Goal: Transaction & Acquisition: Purchase product/service

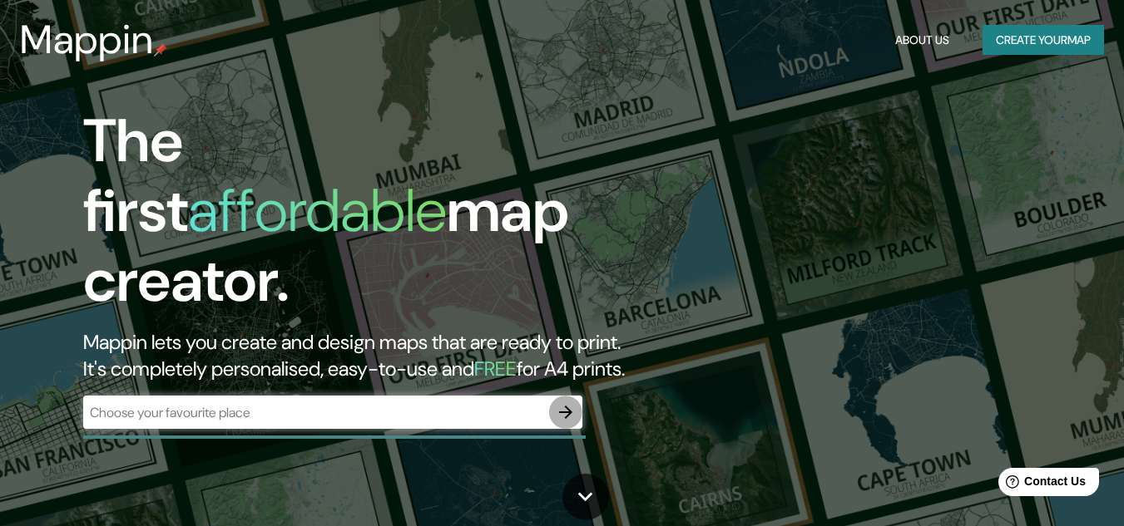
click at [563, 406] on icon "button" at bounding box center [565, 412] width 13 height 13
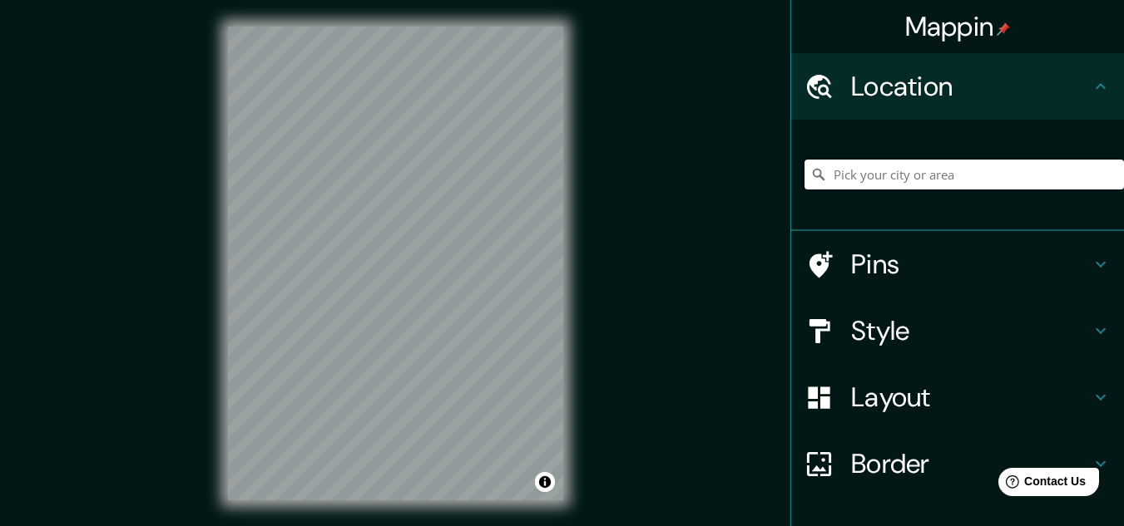
click at [833, 180] on input "Pick your city or area" at bounding box center [963, 175] width 319 height 30
type input "Monterrey, Nuevo León, México"
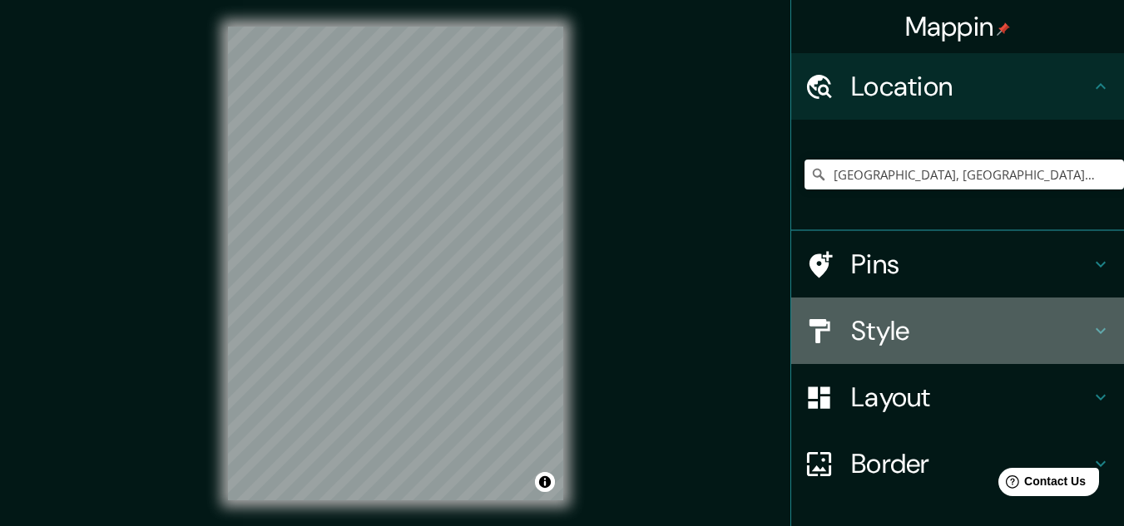
click at [998, 319] on h4 "Style" at bounding box center [971, 330] width 240 height 33
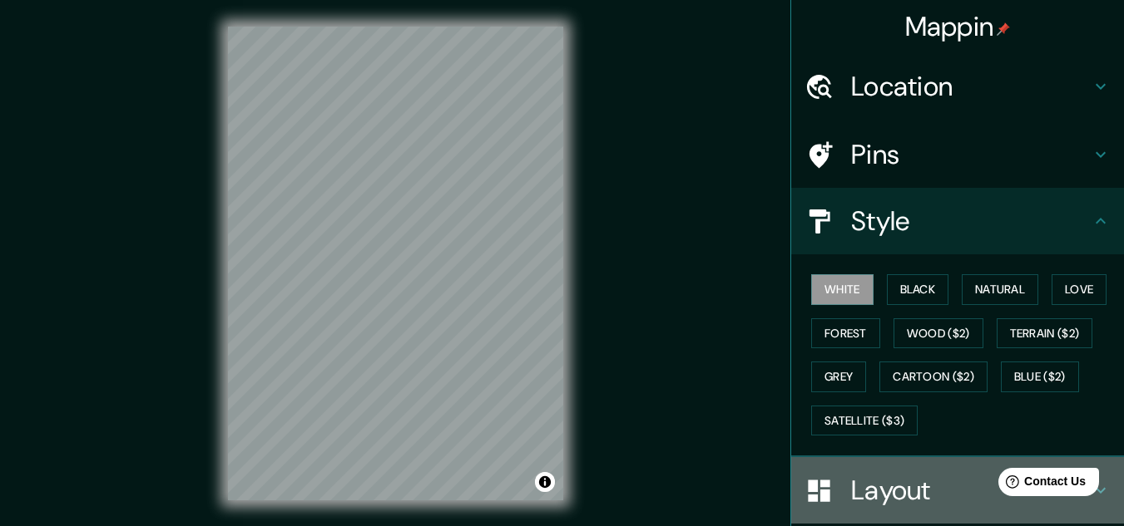
click at [905, 495] on h4 "Layout" at bounding box center [971, 490] width 240 height 33
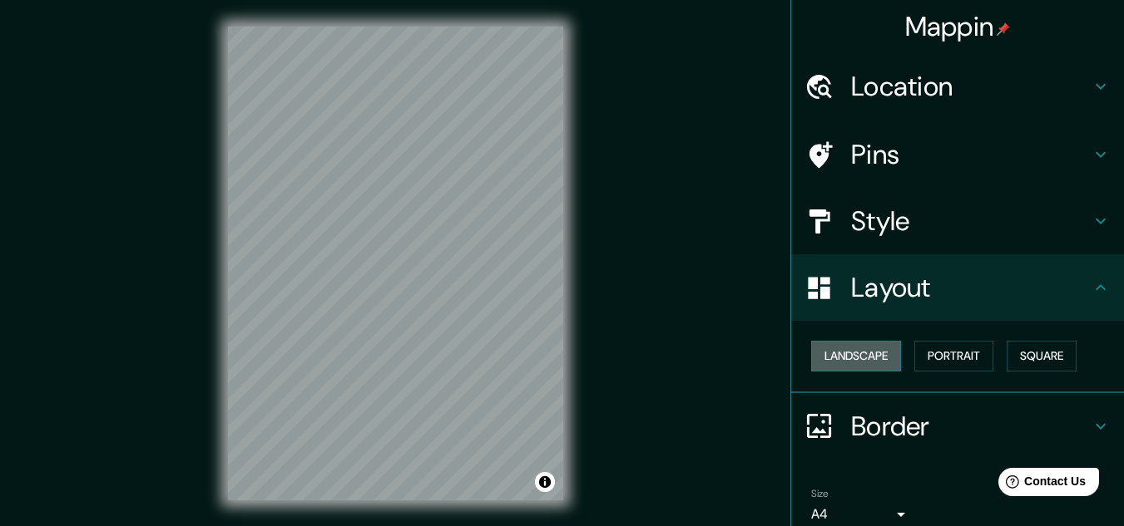
click at [836, 358] on button "Landscape" at bounding box center [856, 356] width 90 height 31
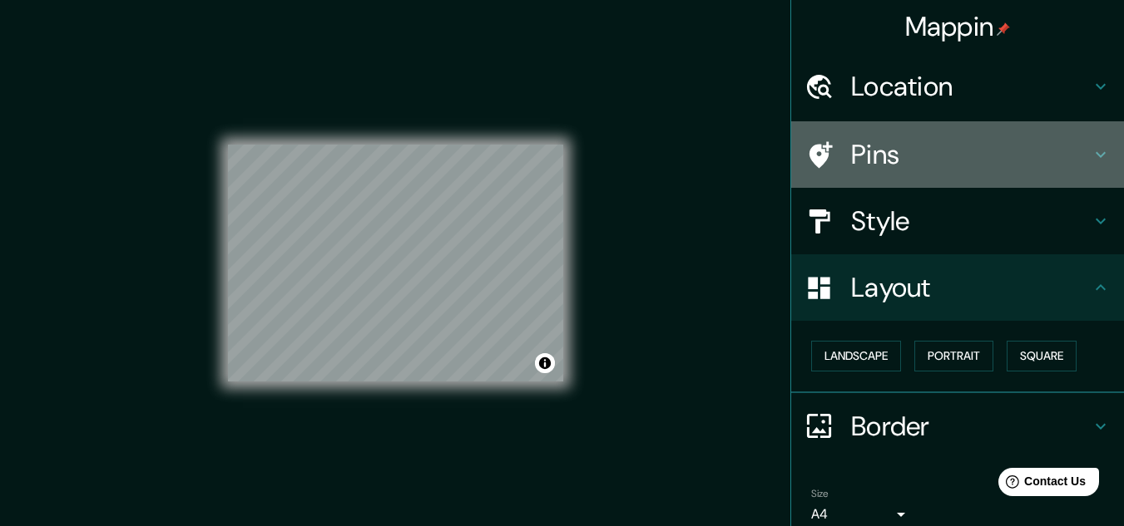
click at [1077, 151] on h4 "Pins" at bounding box center [971, 154] width 240 height 33
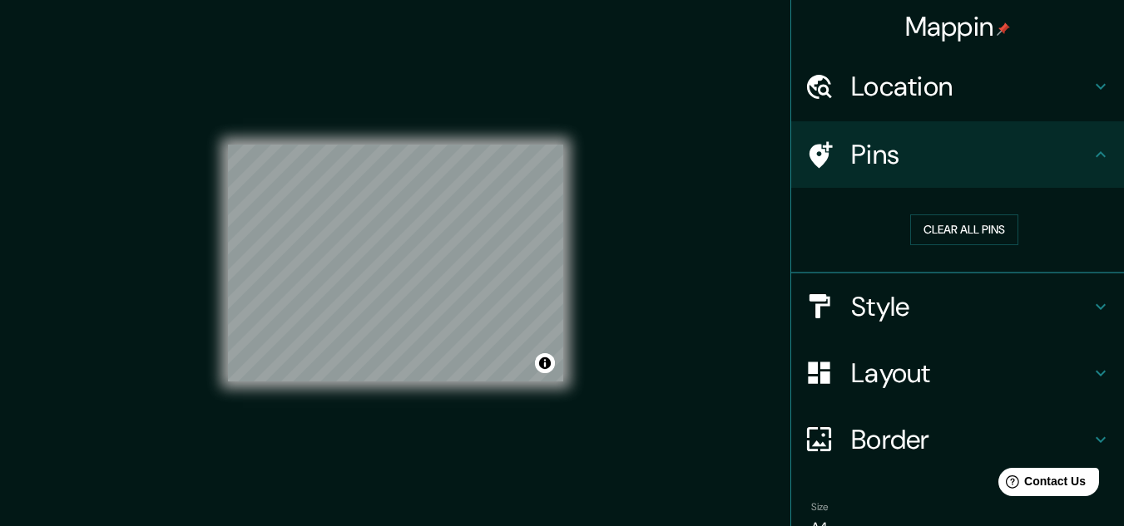
click at [1090, 85] on icon at bounding box center [1100, 87] width 20 height 20
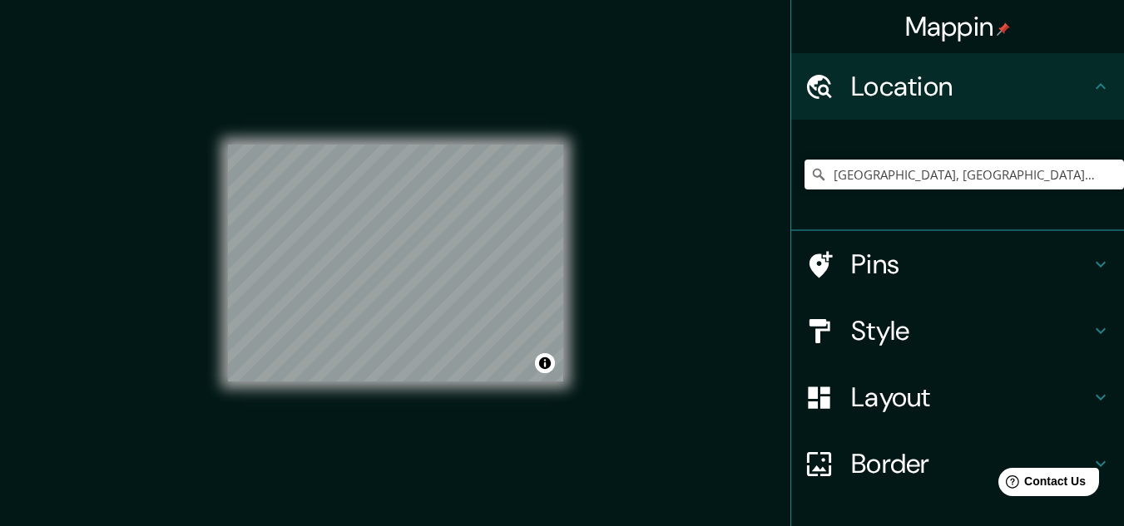
click at [1095, 85] on icon at bounding box center [1100, 86] width 10 height 6
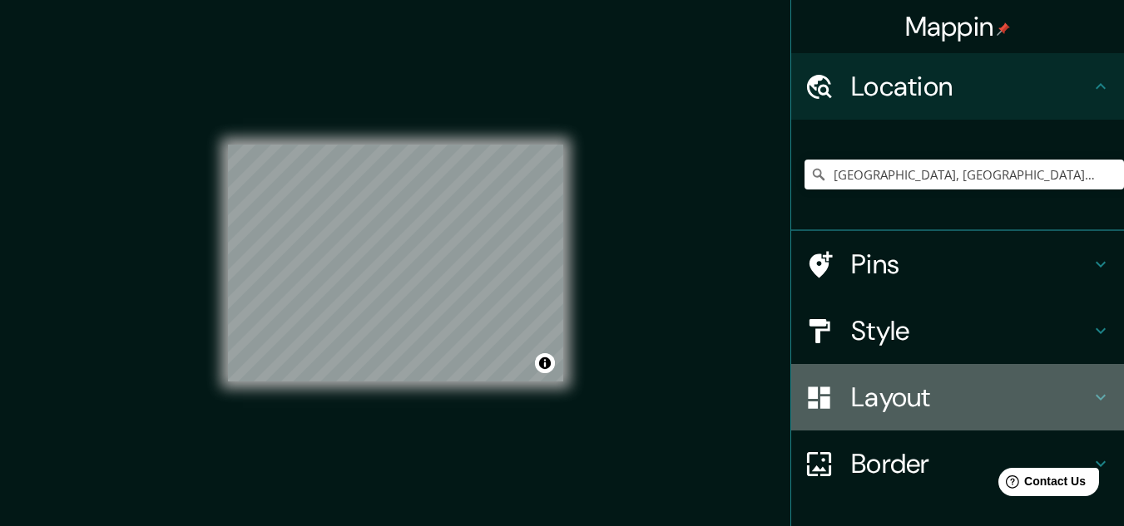
click at [1095, 399] on icon at bounding box center [1100, 398] width 10 height 6
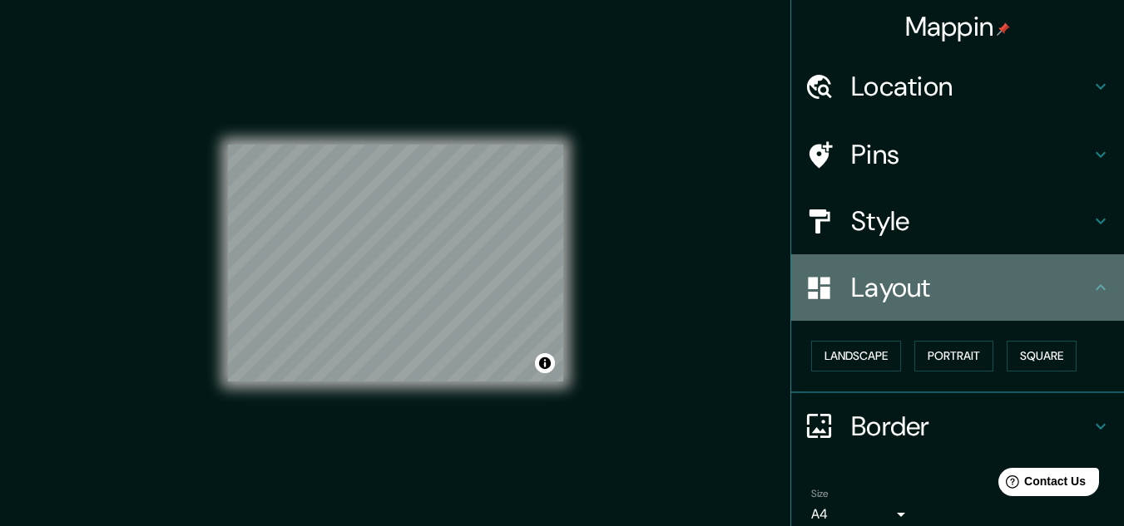
click at [1095, 288] on icon at bounding box center [1100, 288] width 20 height 20
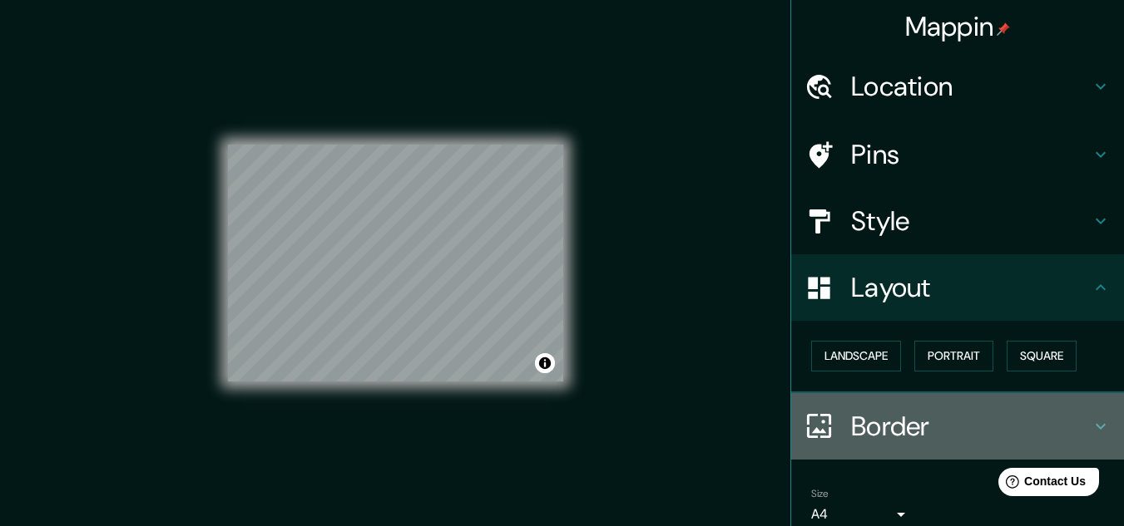
click at [1090, 418] on icon at bounding box center [1100, 427] width 20 height 20
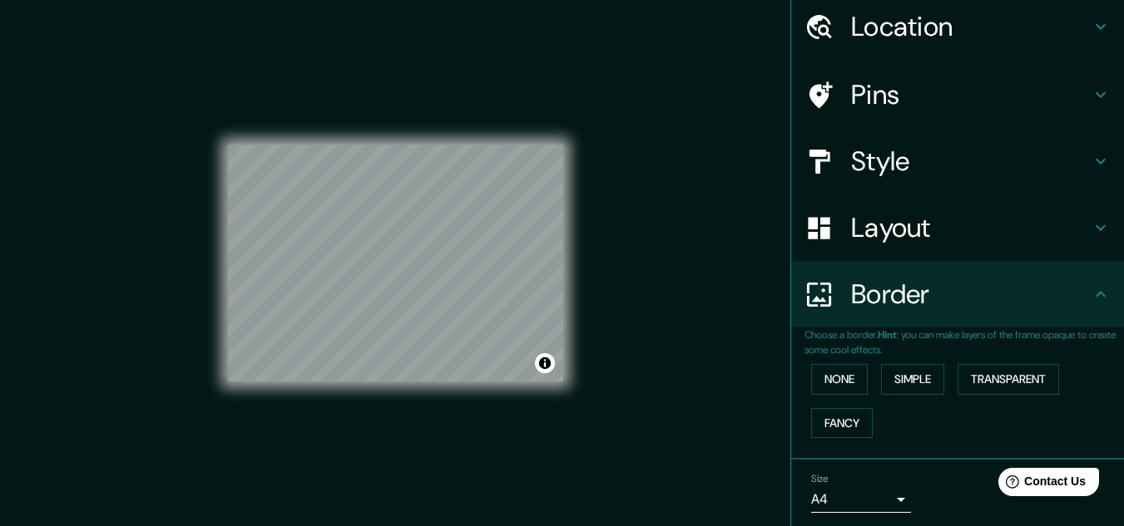
scroll to position [71, 0]
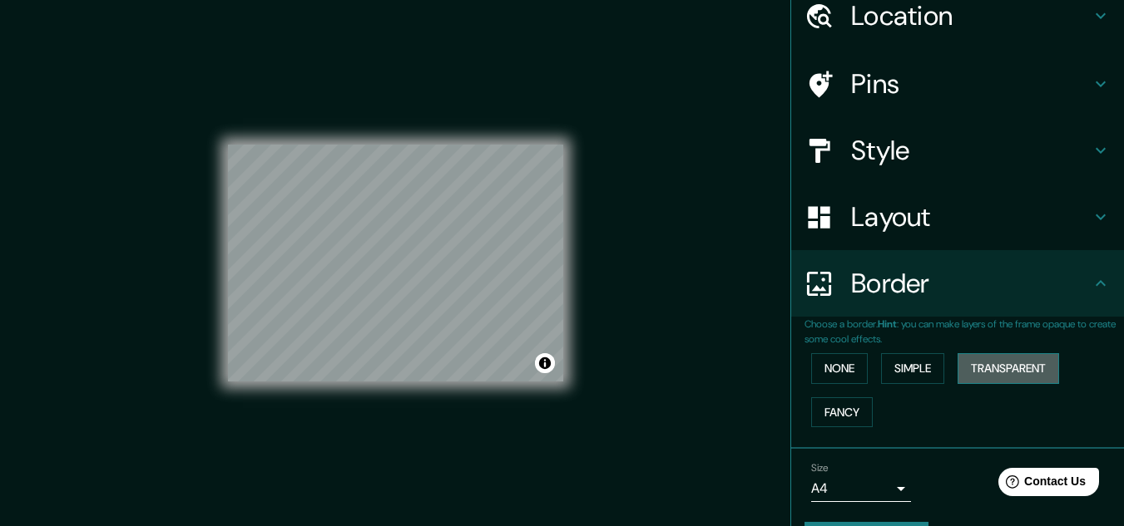
click at [967, 360] on button "Transparent" at bounding box center [1007, 368] width 101 height 31
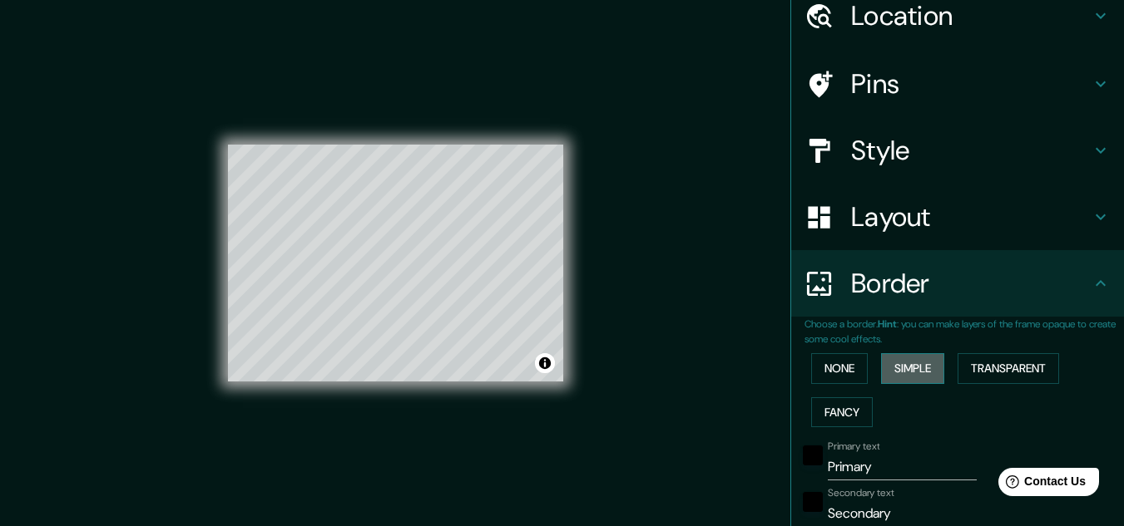
click at [909, 363] on button "Simple" at bounding box center [912, 368] width 63 height 31
click at [838, 366] on button "None" at bounding box center [839, 368] width 57 height 31
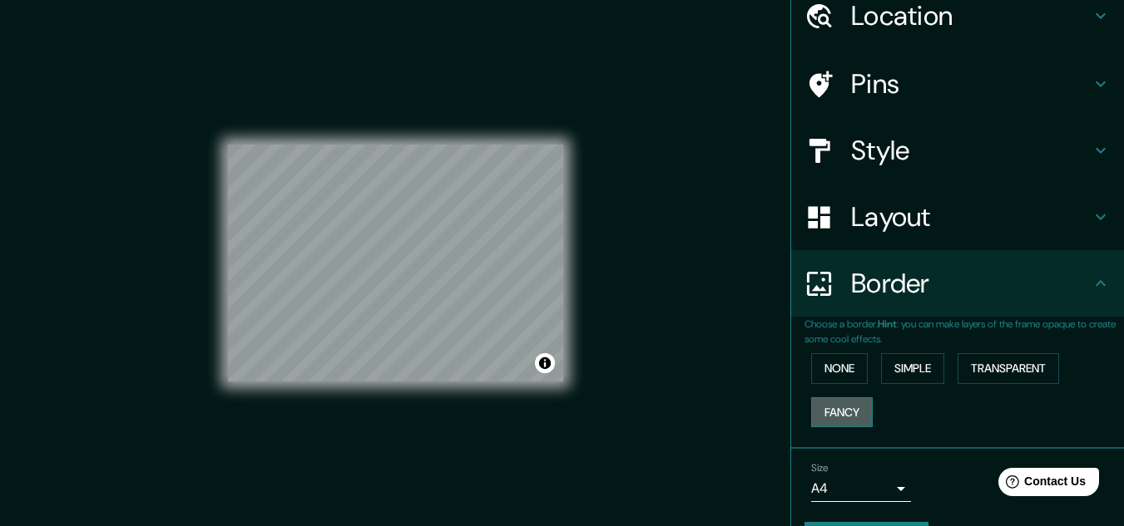
click at [822, 402] on button "Fancy" at bounding box center [842, 413] width 62 height 31
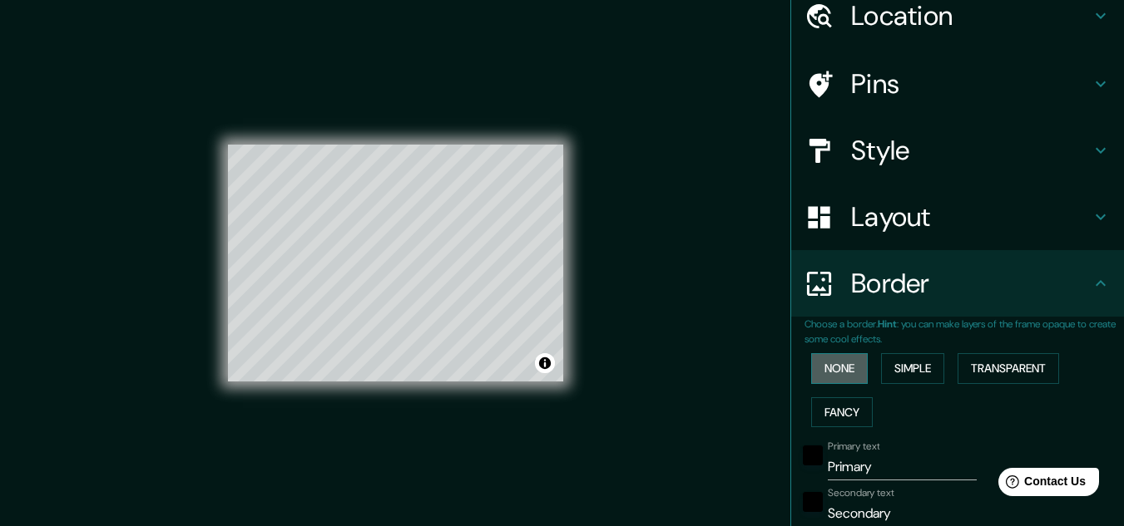
click at [815, 365] on button "None" at bounding box center [839, 368] width 57 height 31
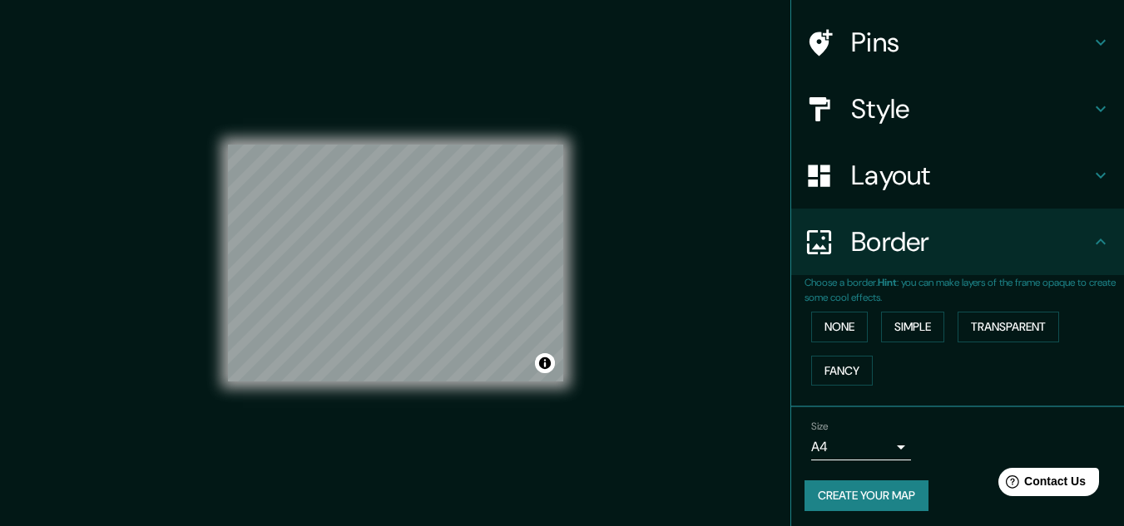
scroll to position [117, 0]
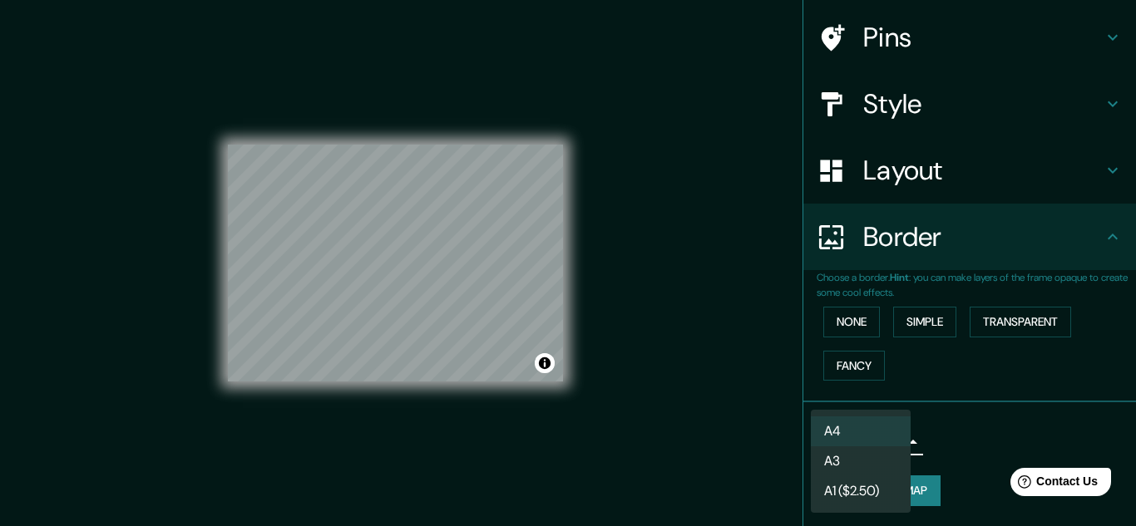
click at [892, 439] on body "Mappin Location Monterrey, Nuevo León, México Monterrey Nuevo León, México Mont…" at bounding box center [568, 263] width 1136 height 526
click at [838, 461] on li "A3" at bounding box center [861, 462] width 100 height 30
click at [881, 445] on body "Mappin Location Monterrey, Nuevo León, México Monterrey Nuevo León, México Mont…" at bounding box center [568, 263] width 1136 height 526
click at [861, 423] on li "A4" at bounding box center [861, 432] width 100 height 30
type input "single"
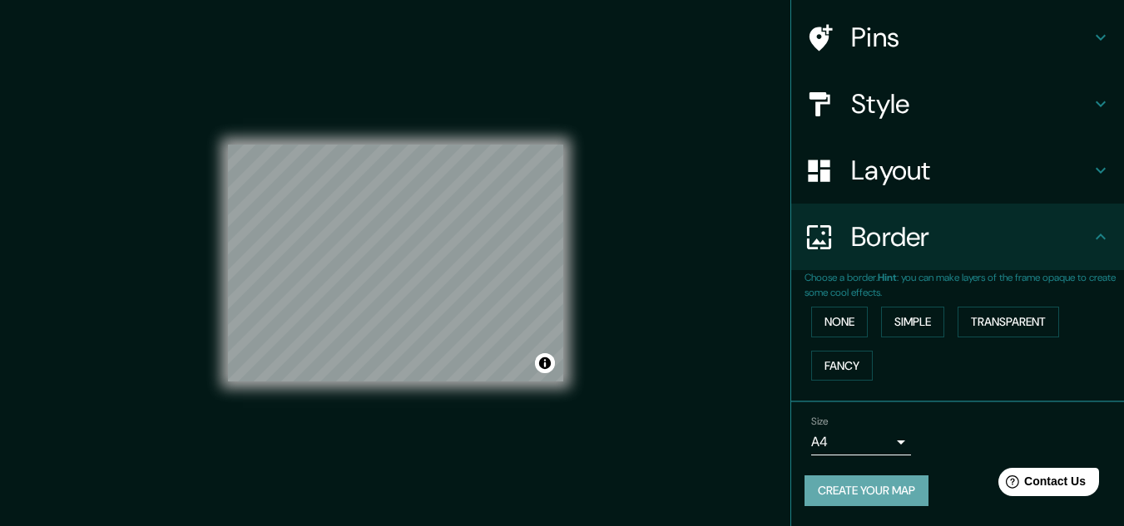
click at [853, 483] on button "Create your map" at bounding box center [866, 491] width 124 height 31
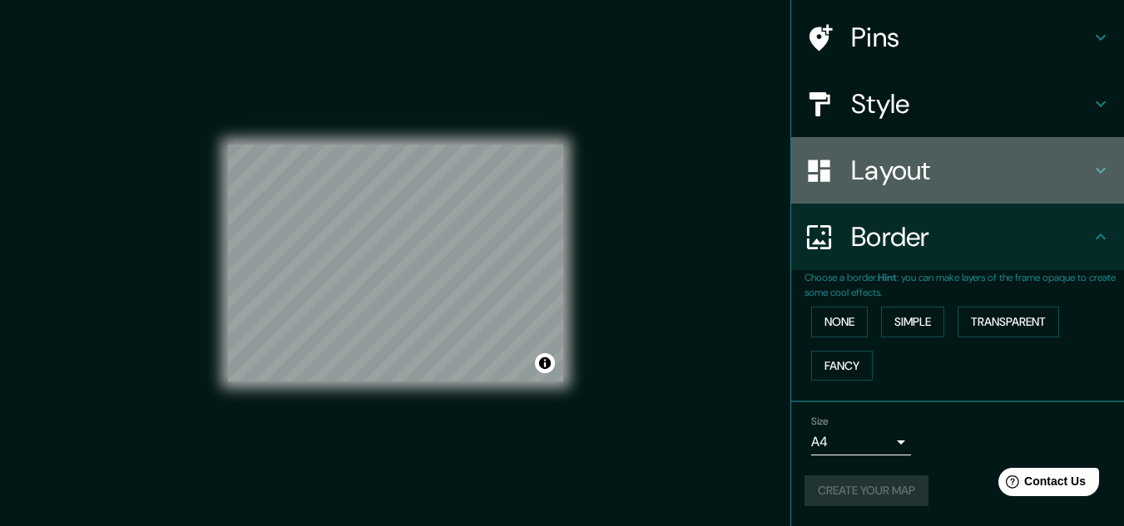
click at [1090, 171] on icon at bounding box center [1100, 171] width 20 height 20
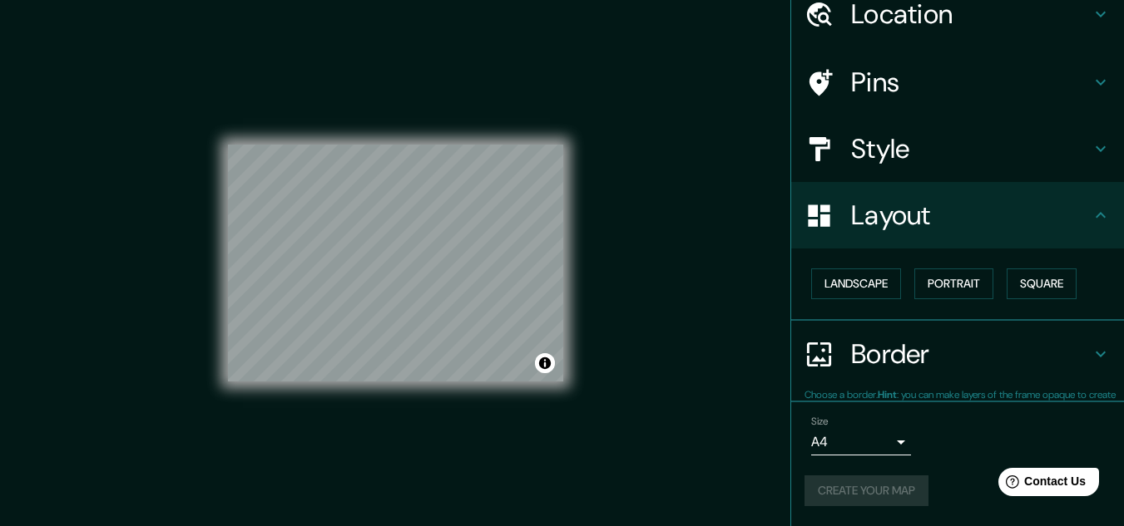
scroll to position [72, 0]
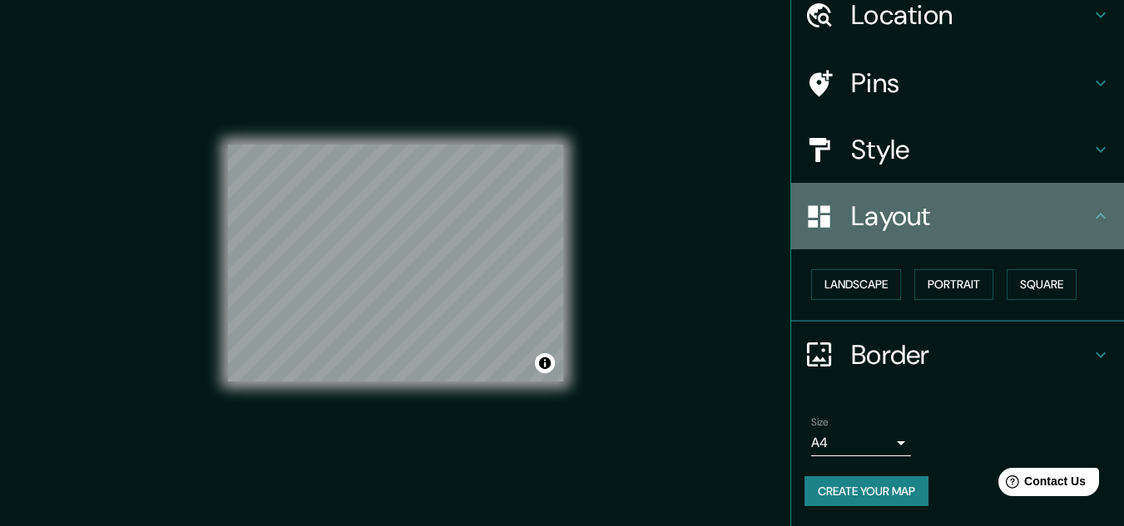
click at [1082, 205] on div "Layout" at bounding box center [957, 216] width 333 height 67
click at [1090, 220] on icon at bounding box center [1100, 216] width 20 height 20
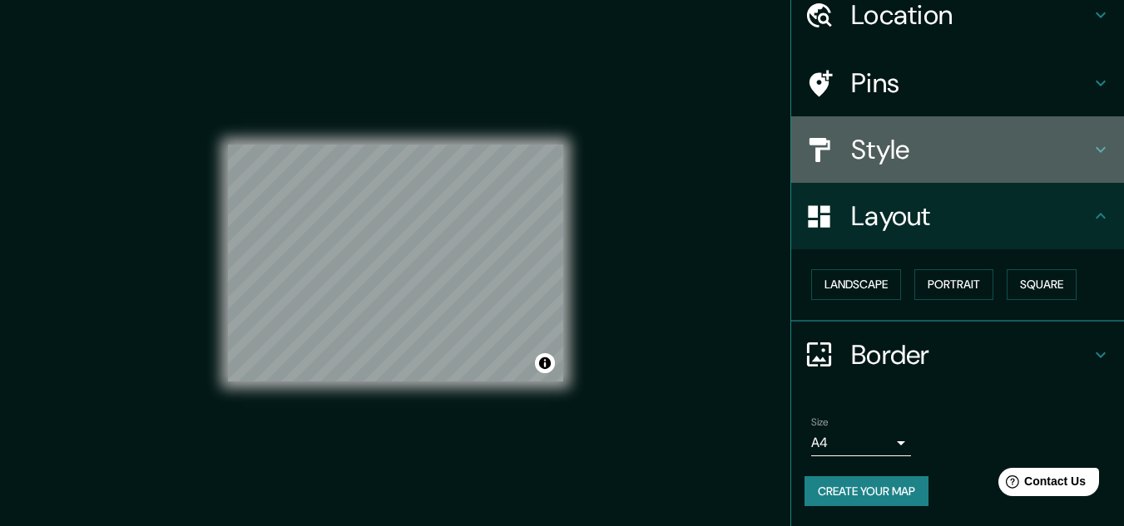
click at [1090, 159] on icon at bounding box center [1100, 150] width 20 height 20
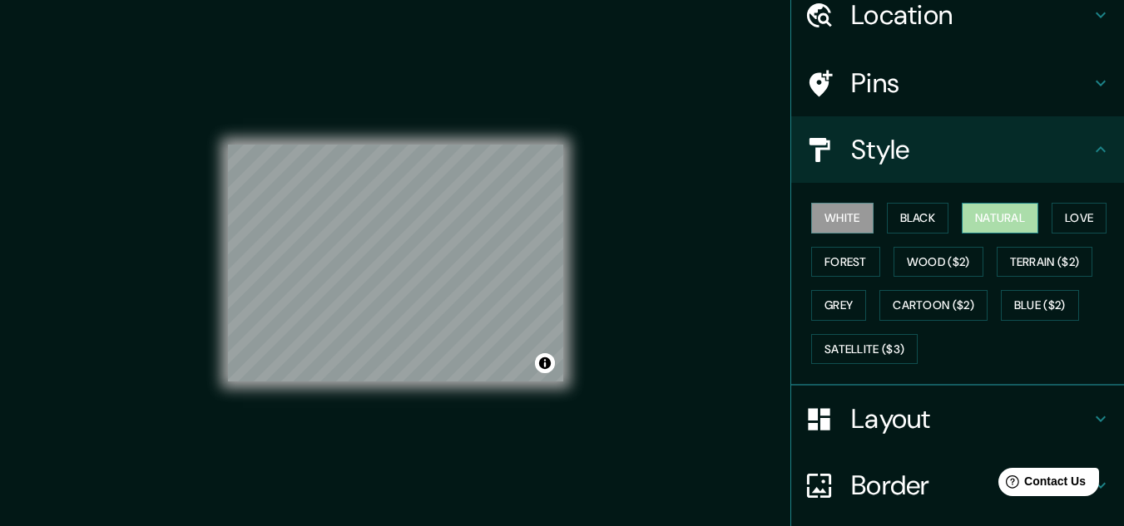
click at [1001, 222] on button "Natural" at bounding box center [1000, 218] width 77 height 31
click at [835, 216] on button "White" at bounding box center [842, 218] width 62 height 31
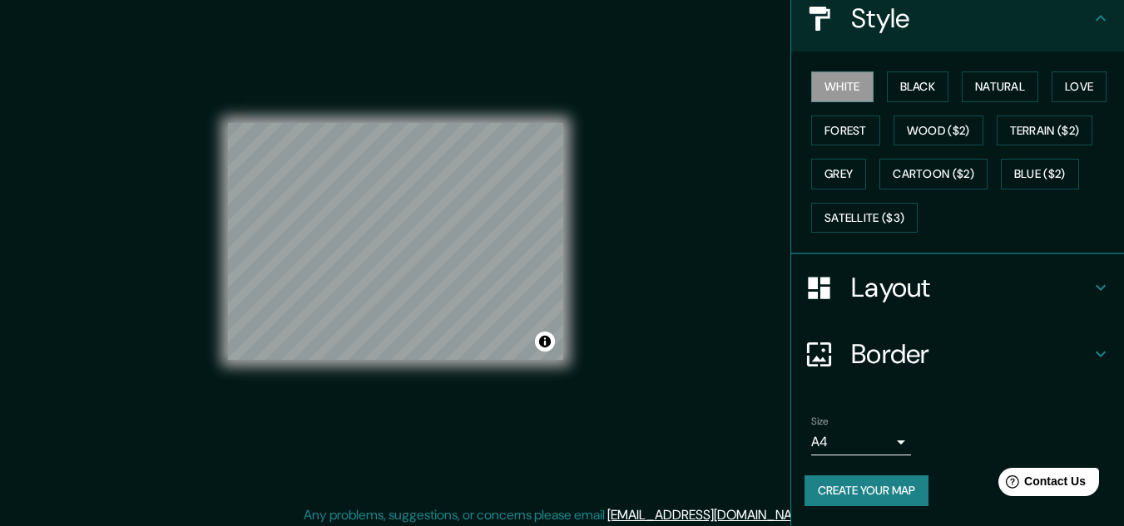
scroll to position [27, 0]
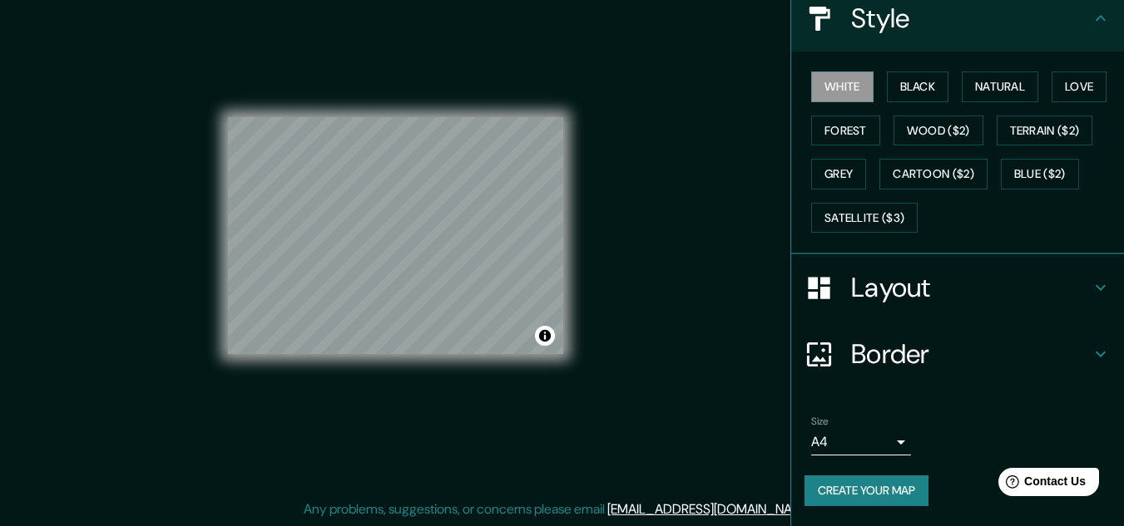
click at [1012, 393] on ul "Location Monterrey, Nuevo León, México Monterrey Nuevo León, México Monterrey C…" at bounding box center [957, 188] width 333 height 676
click at [861, 492] on button "Create your map" at bounding box center [866, 491] width 124 height 31
click at [871, 497] on div "Create your map" at bounding box center [957, 491] width 306 height 31
click at [844, 495] on button "Create your map" at bounding box center [866, 491] width 124 height 31
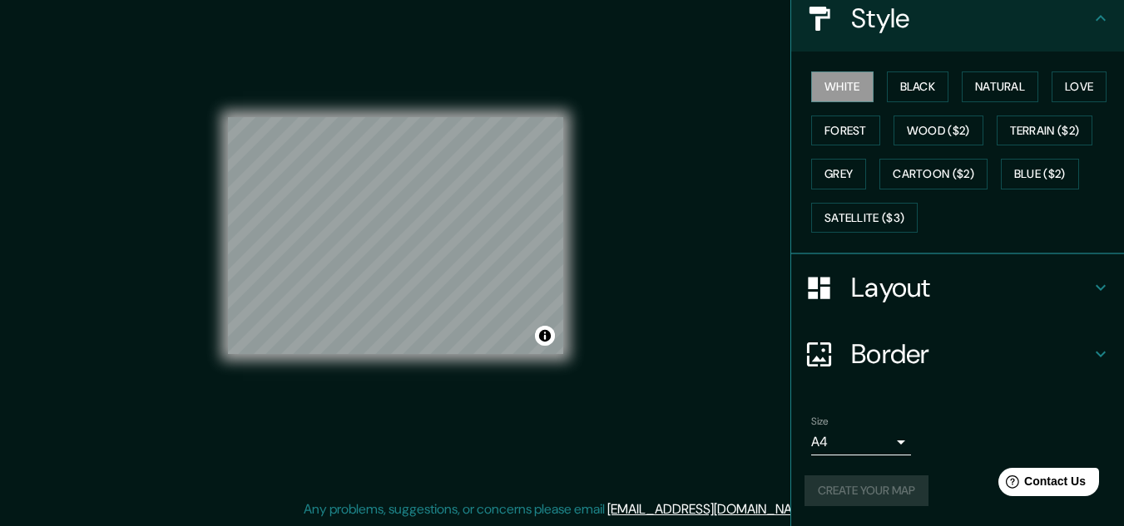
click at [843, 493] on div "Create your map" at bounding box center [957, 491] width 306 height 31
click at [868, 490] on button "Create your map" at bounding box center [866, 491] width 124 height 31
click at [868, 490] on div "Create your map" at bounding box center [957, 491] width 306 height 31
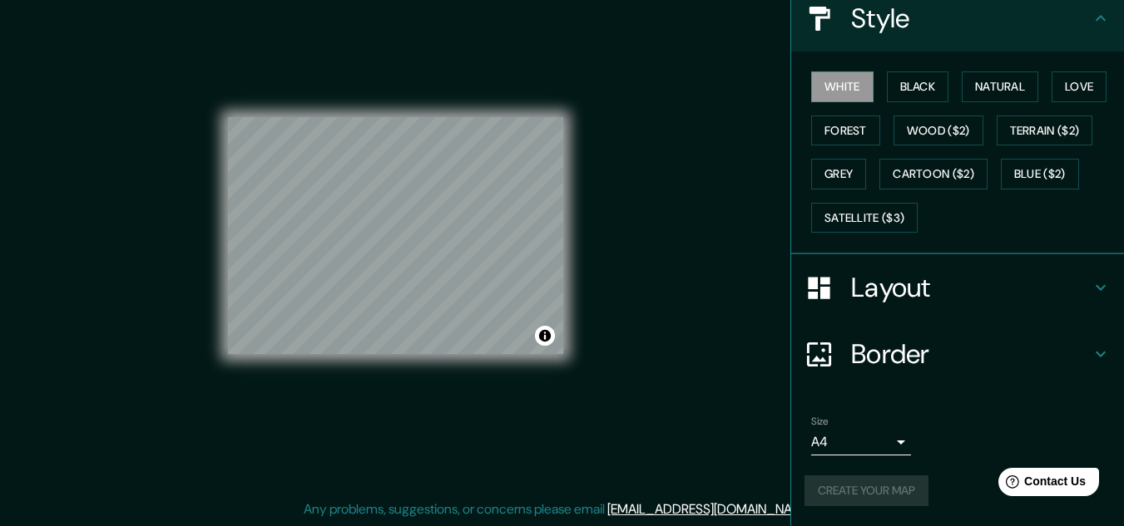
click at [1090, 354] on icon at bounding box center [1100, 354] width 20 height 20
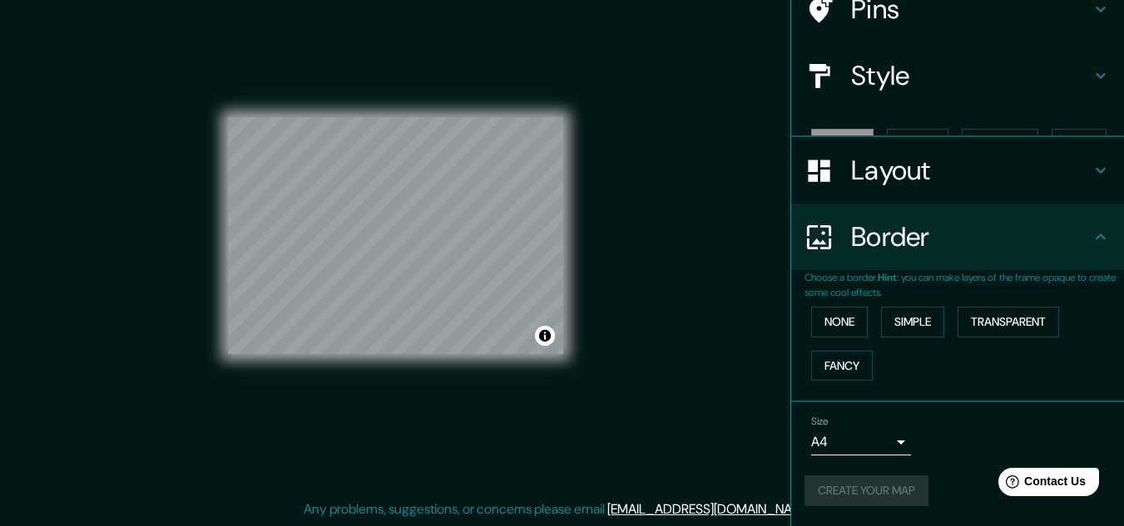
scroll to position [117, 0]
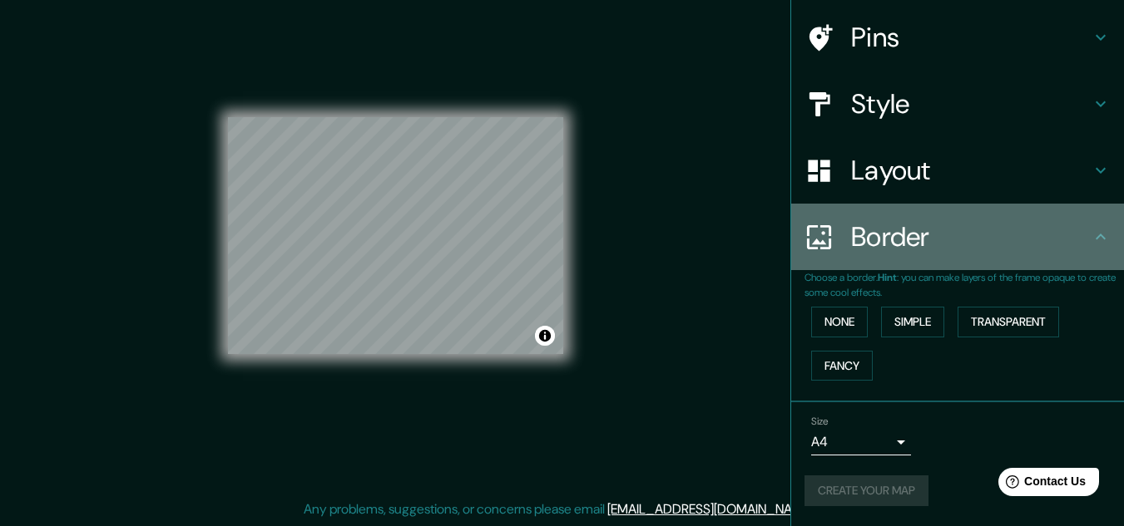
click at [1090, 236] on icon at bounding box center [1100, 237] width 20 height 20
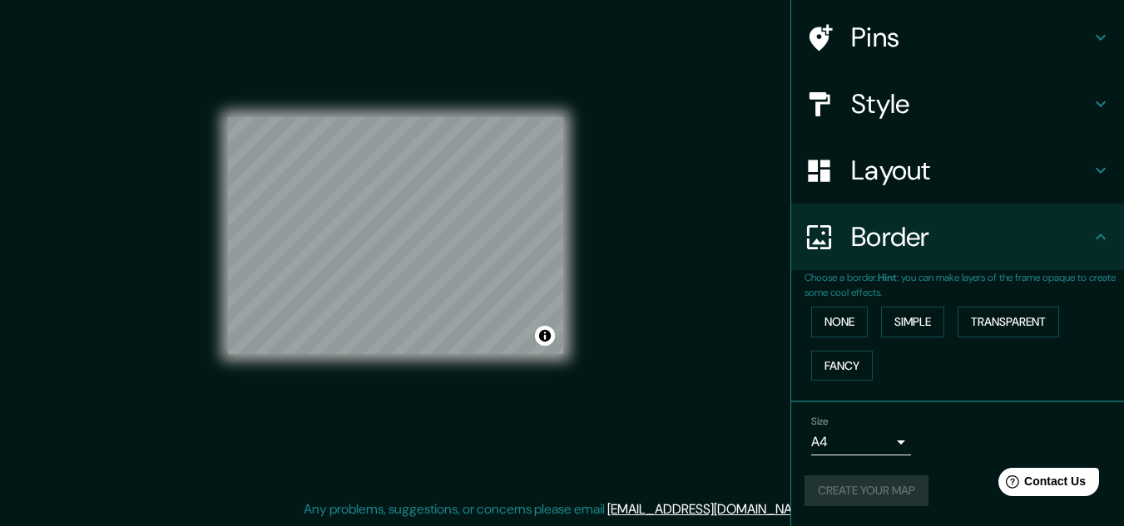
click at [1093, 174] on icon at bounding box center [1100, 171] width 20 height 20
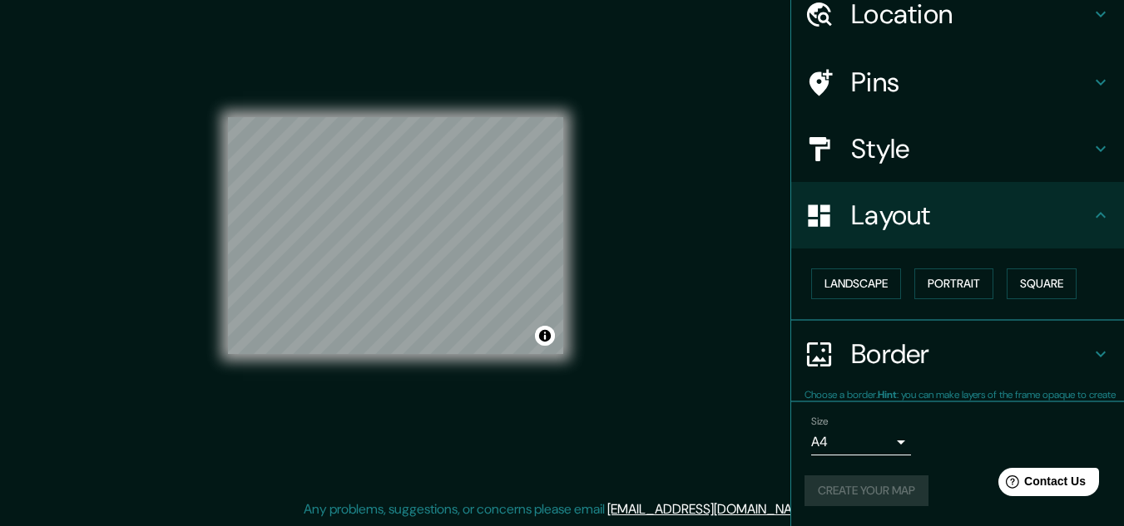
scroll to position [72, 0]
click at [1090, 153] on icon at bounding box center [1100, 150] width 20 height 20
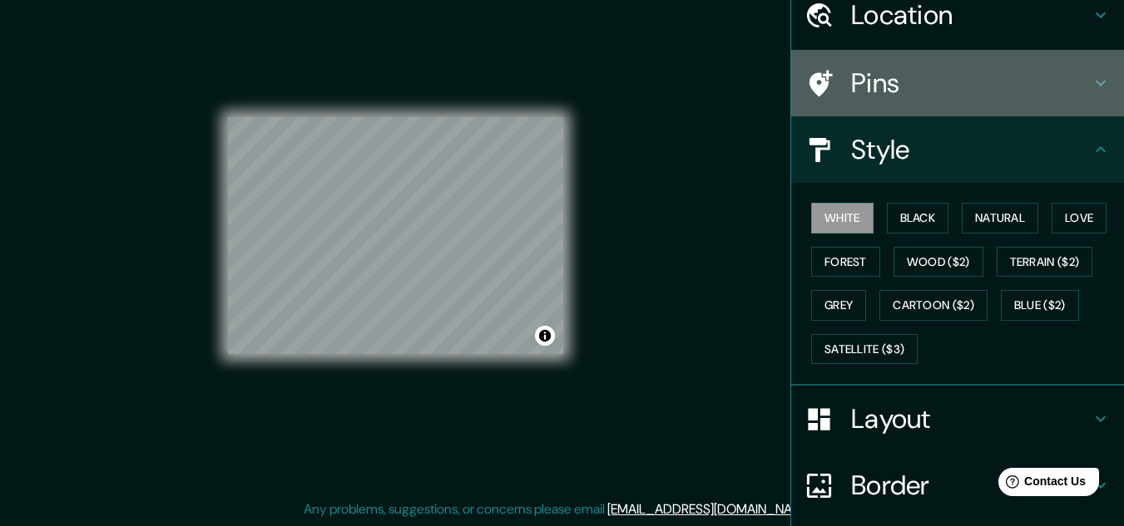
click at [1090, 73] on icon at bounding box center [1100, 83] width 20 height 20
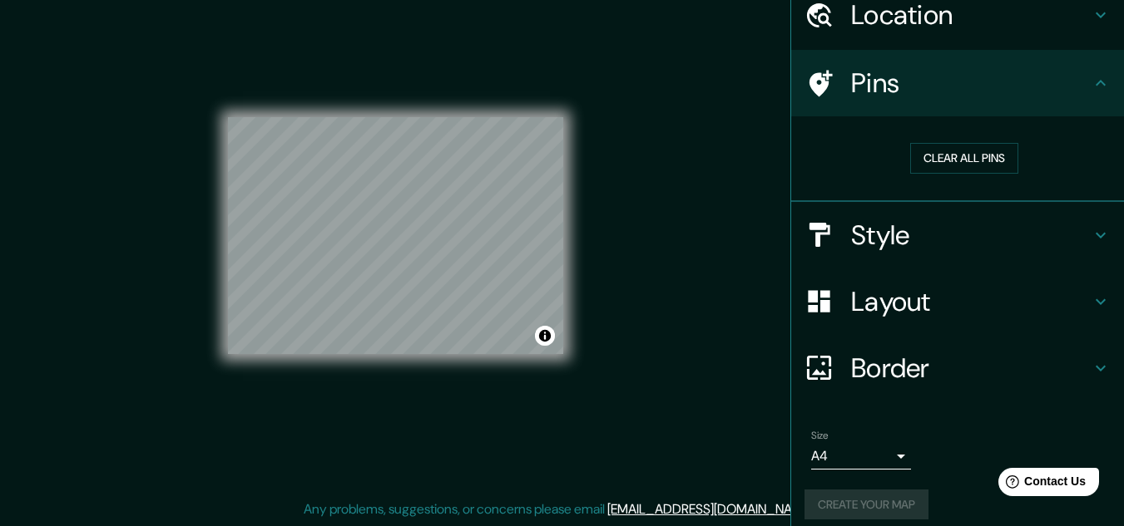
click at [1090, 12] on icon at bounding box center [1100, 15] width 20 height 20
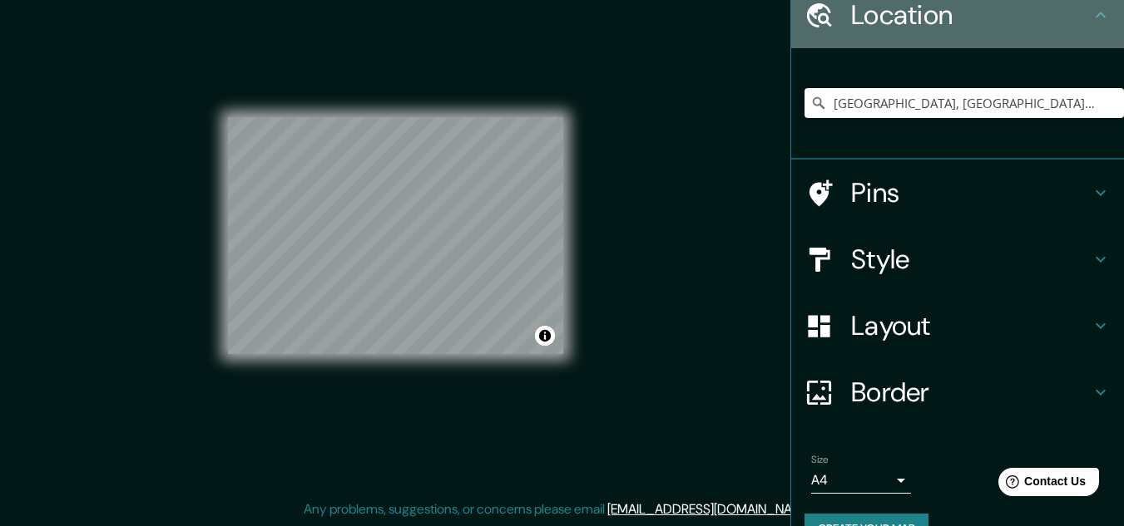
click at [1090, 22] on icon at bounding box center [1100, 15] width 20 height 20
click at [1095, 13] on icon at bounding box center [1100, 15] width 20 height 20
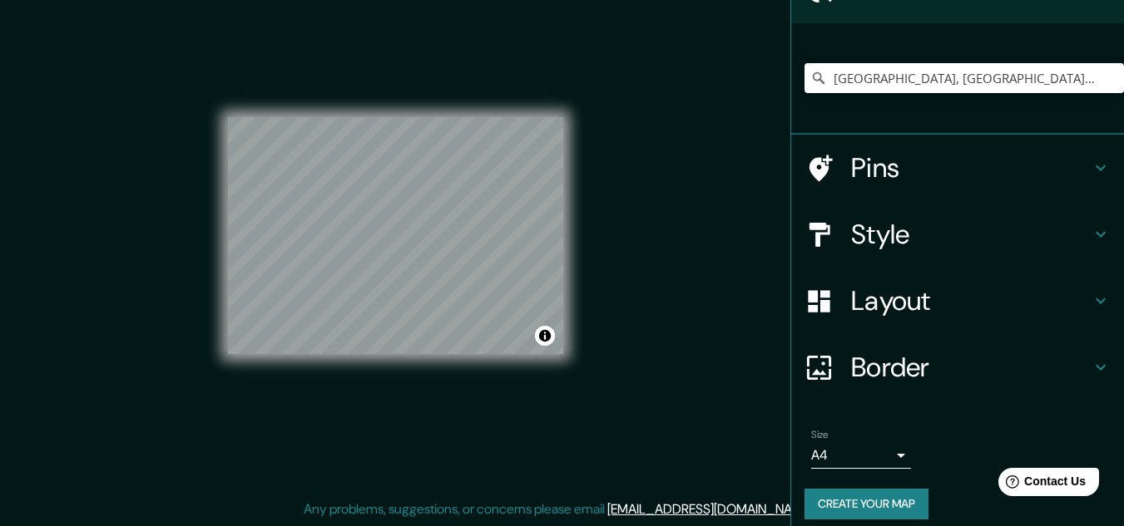
scroll to position [110, 0]
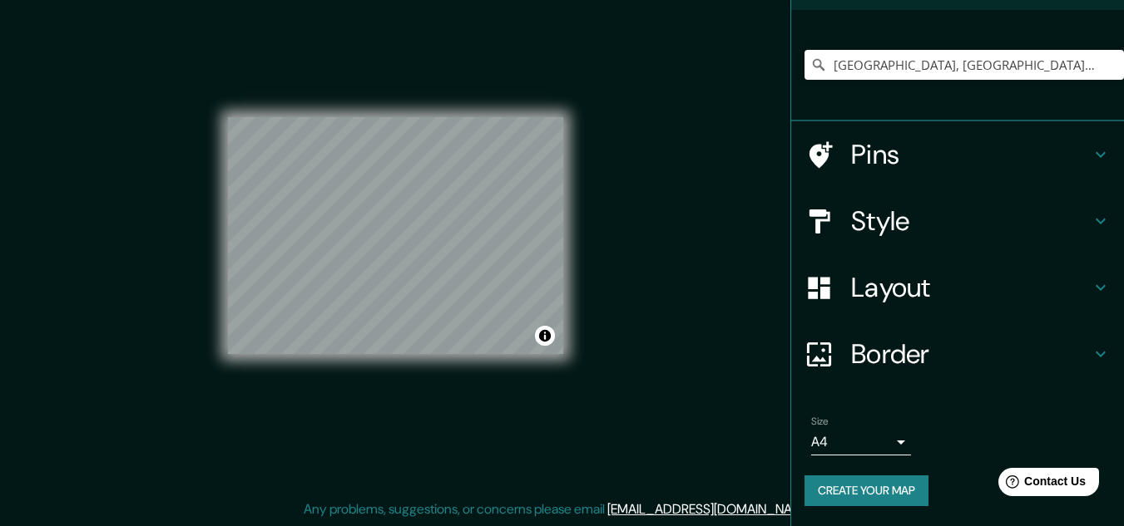
click at [833, 492] on button "Create your map" at bounding box center [866, 491] width 124 height 31
click at [836, 491] on div "Create your map" at bounding box center [957, 491] width 306 height 31
click at [837, 491] on div "Create your map" at bounding box center [957, 491] width 306 height 31
click at [839, 492] on div "Create your map" at bounding box center [957, 491] width 306 height 31
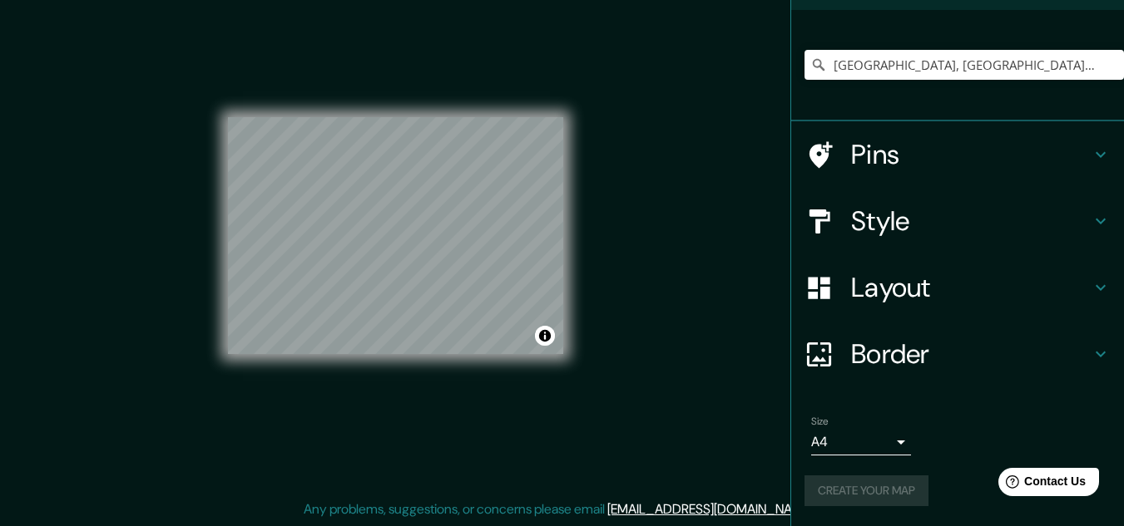
click at [842, 493] on div "Create your map" at bounding box center [957, 491] width 306 height 31
drag, startPoint x: 842, startPoint y: 493, endPoint x: 848, endPoint y: 502, distance: 11.3
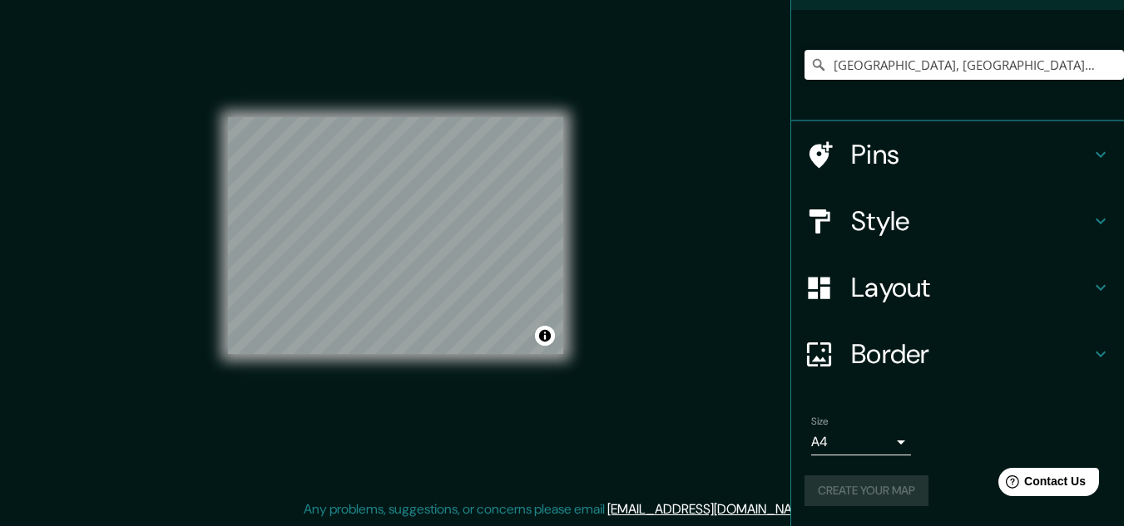
click at [848, 502] on div "Create your map" at bounding box center [957, 491] width 306 height 31
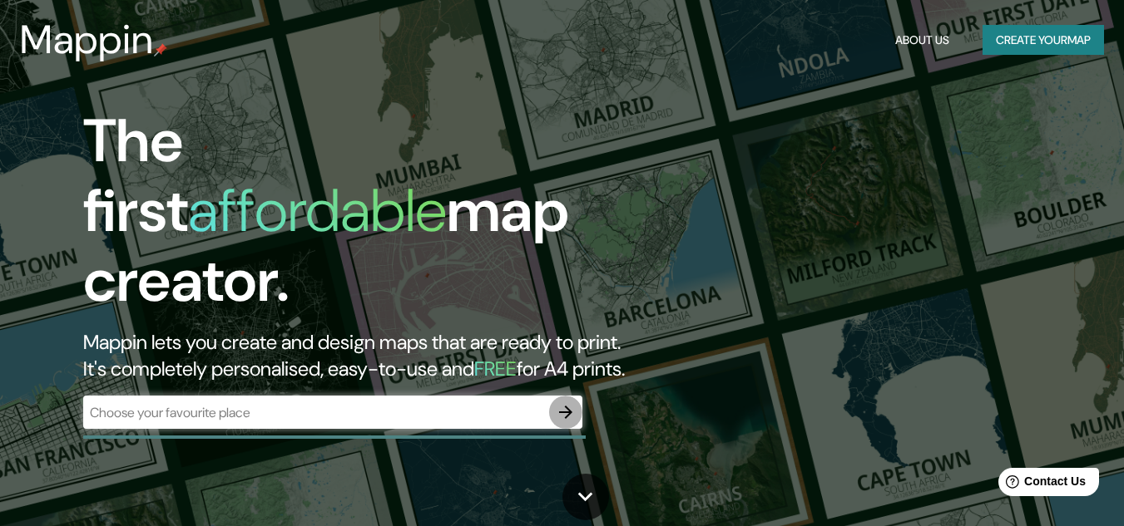
click at [560, 406] on icon "button" at bounding box center [565, 412] width 13 height 13
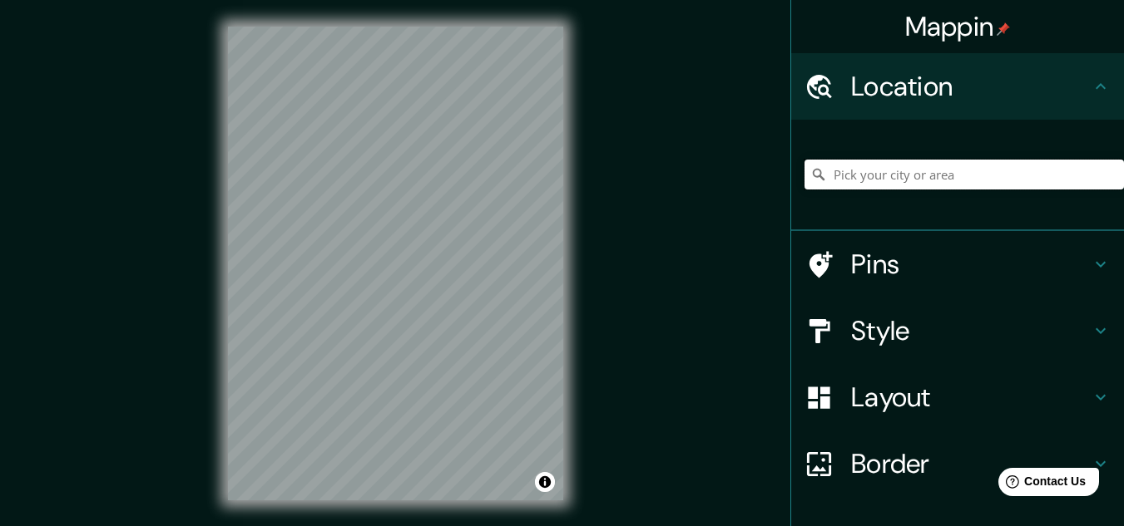
click at [887, 172] on input "Pick your city or area" at bounding box center [963, 175] width 319 height 30
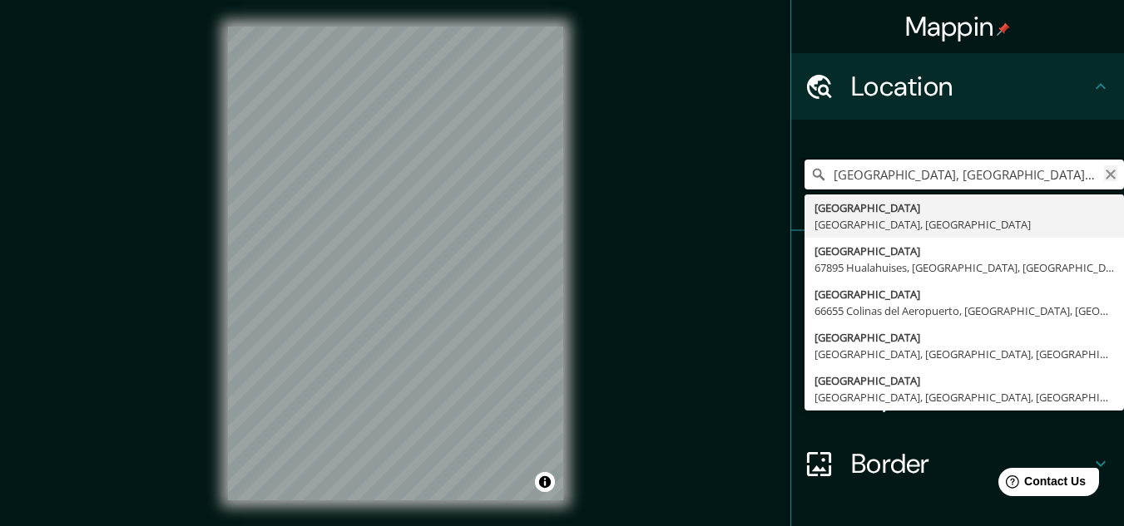
type input "Monterrey, Nuevo León, México"
click at [1105, 172] on icon "Clear" at bounding box center [1110, 175] width 10 height 10
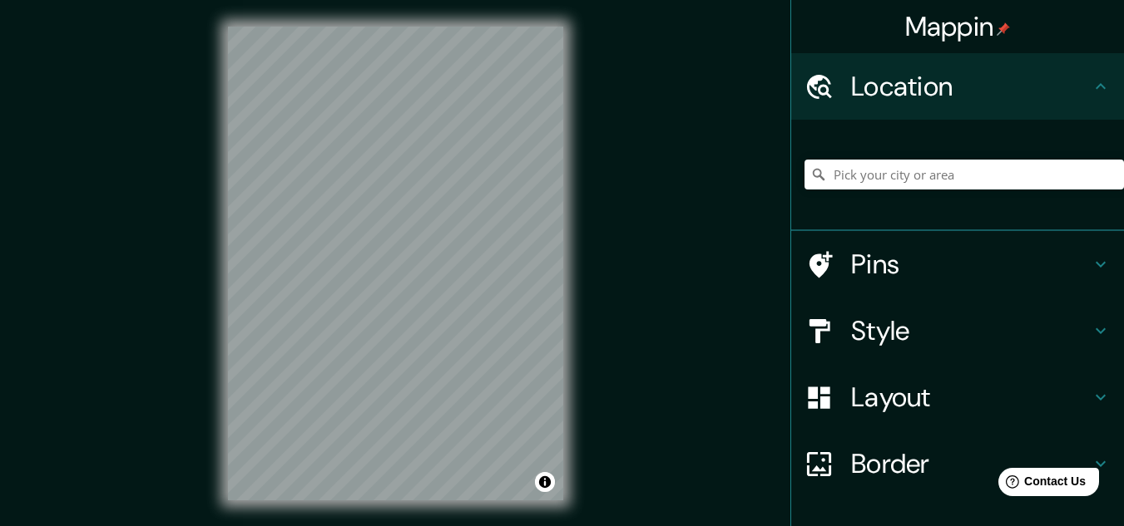
click at [962, 390] on h4 "Layout" at bounding box center [971, 397] width 240 height 33
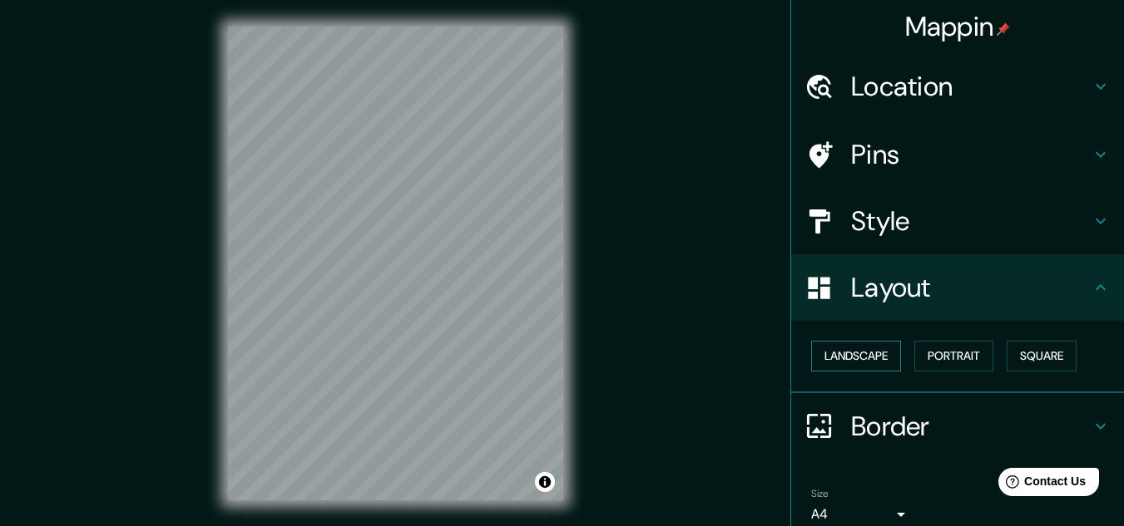
click at [823, 353] on button "Landscape" at bounding box center [856, 356] width 90 height 31
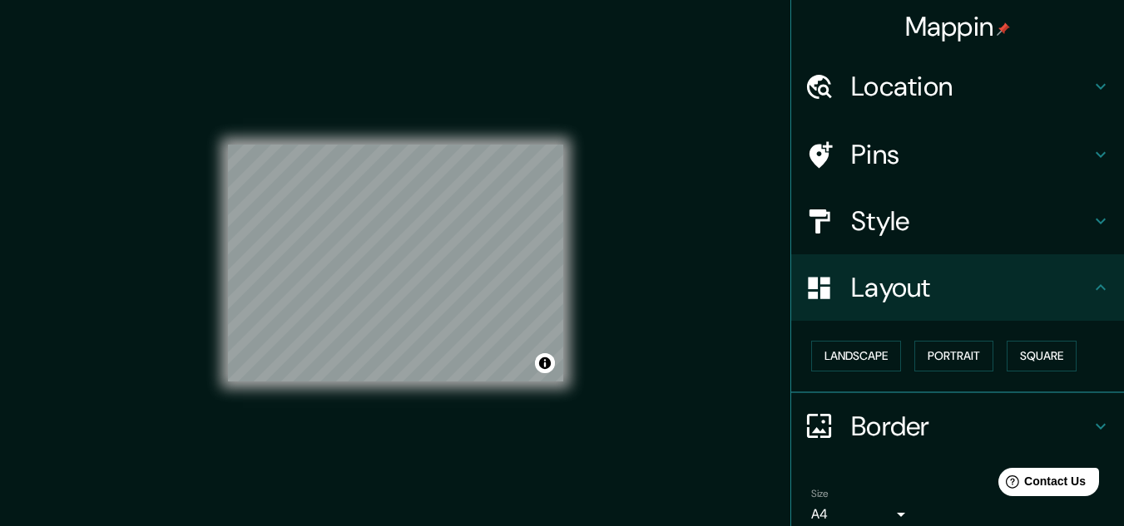
click at [400, 401] on div "© Mapbox © OpenStreetMap Improve this map" at bounding box center [395, 264] width 335 height 474
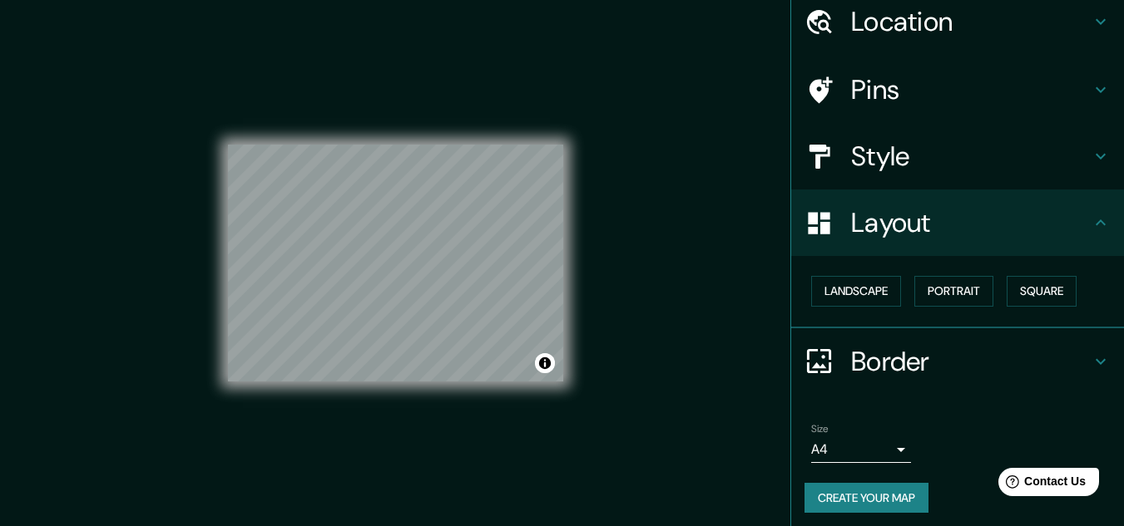
scroll to position [72, 0]
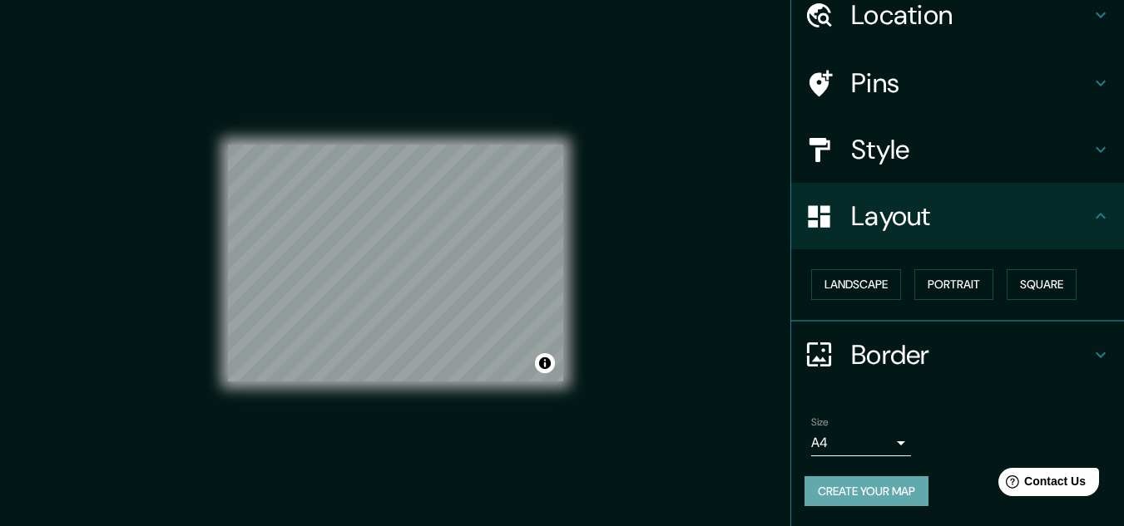
click at [855, 495] on button "Create your map" at bounding box center [866, 492] width 124 height 31
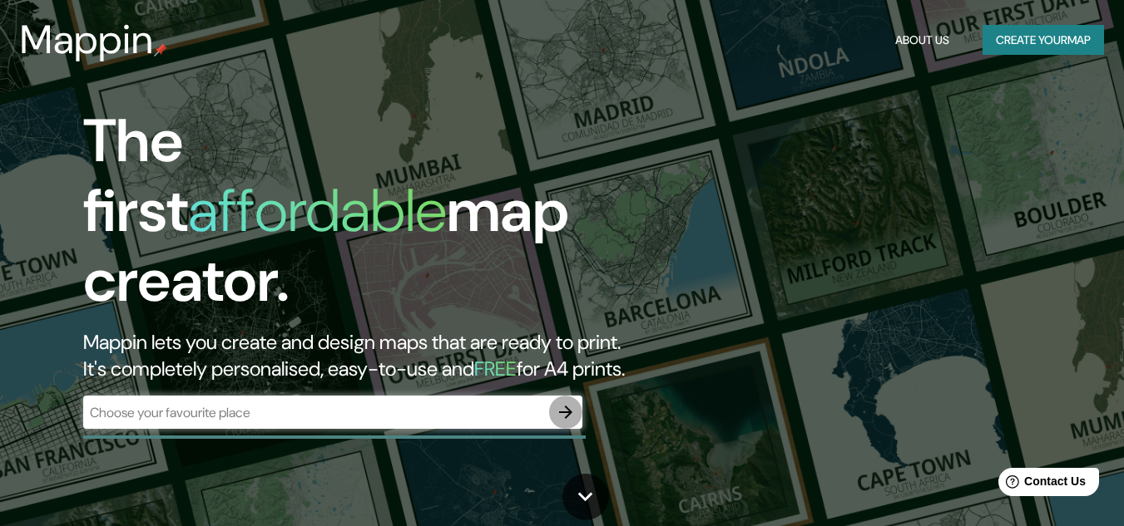
click at [568, 403] on icon "button" at bounding box center [566, 413] width 20 height 20
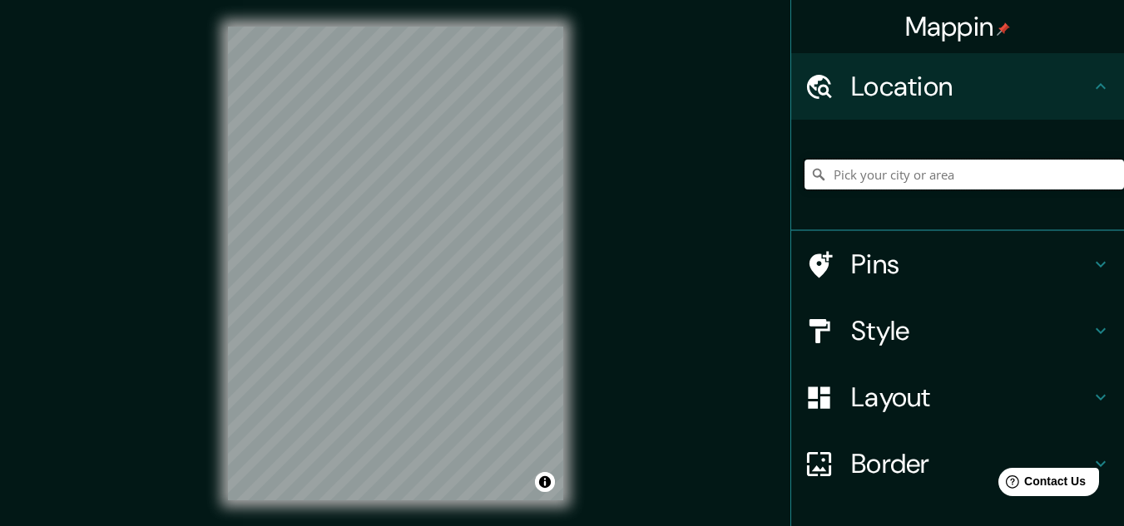
click at [848, 187] on input "Pick your city or area" at bounding box center [963, 175] width 319 height 30
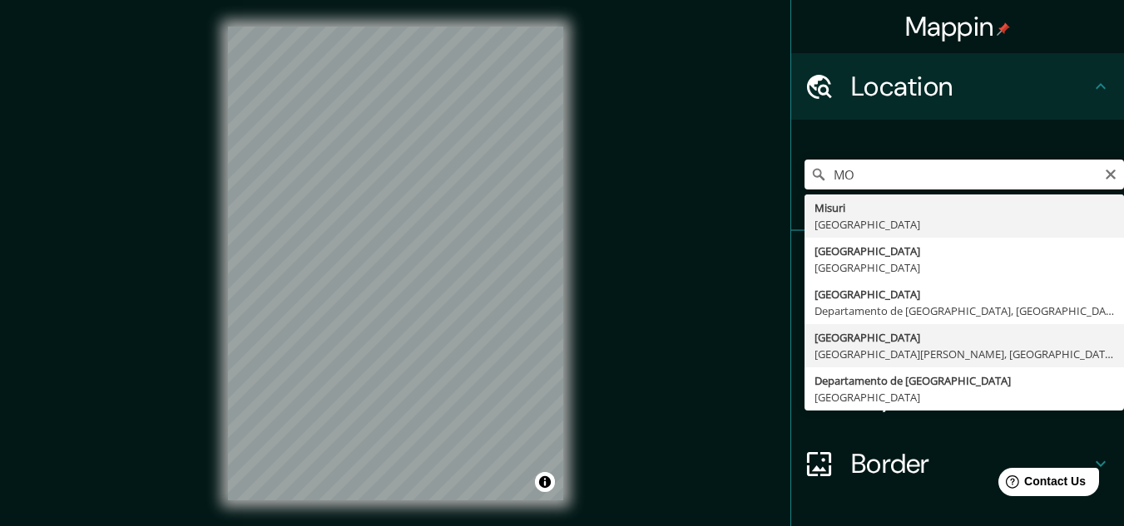
type input "Monterrey, Nuevo León, México"
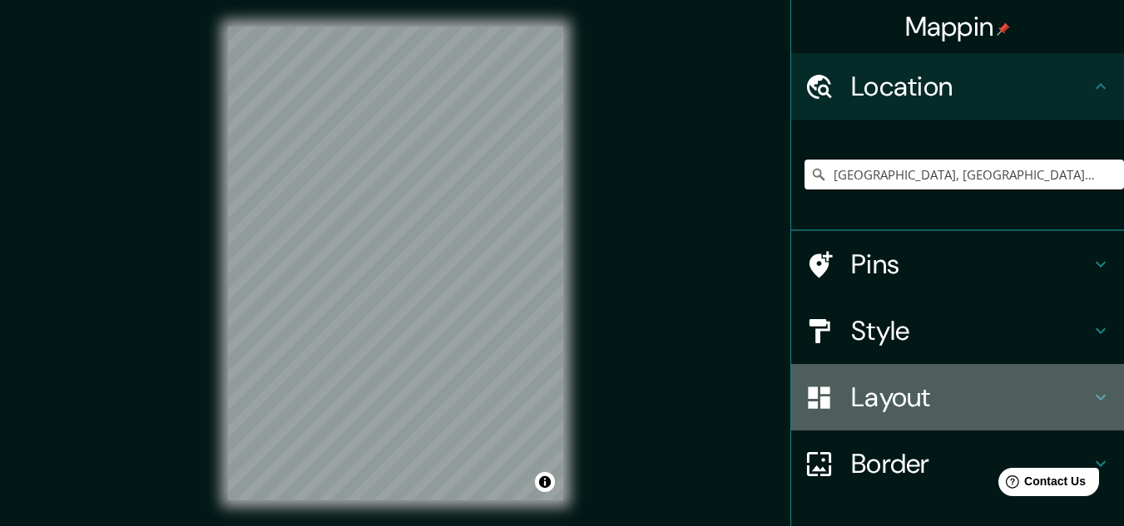
click at [1090, 400] on icon at bounding box center [1100, 398] width 20 height 20
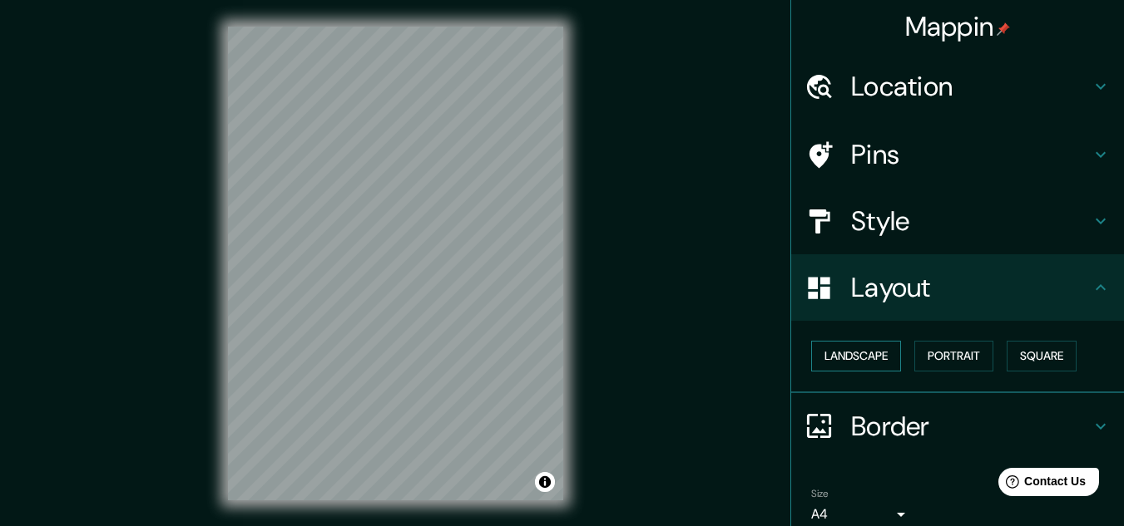
click at [852, 358] on button "Landscape" at bounding box center [856, 356] width 90 height 31
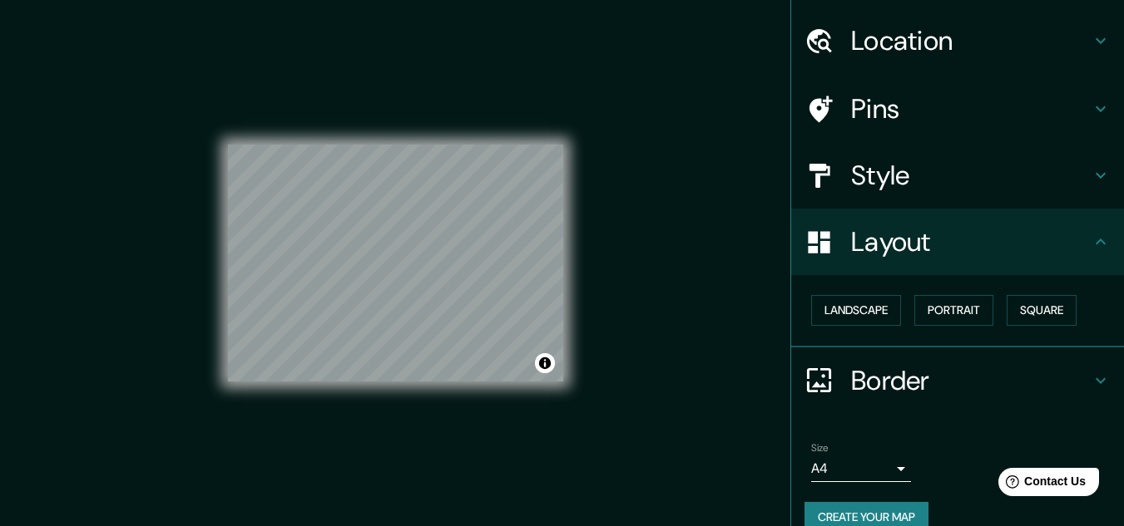
scroll to position [72, 0]
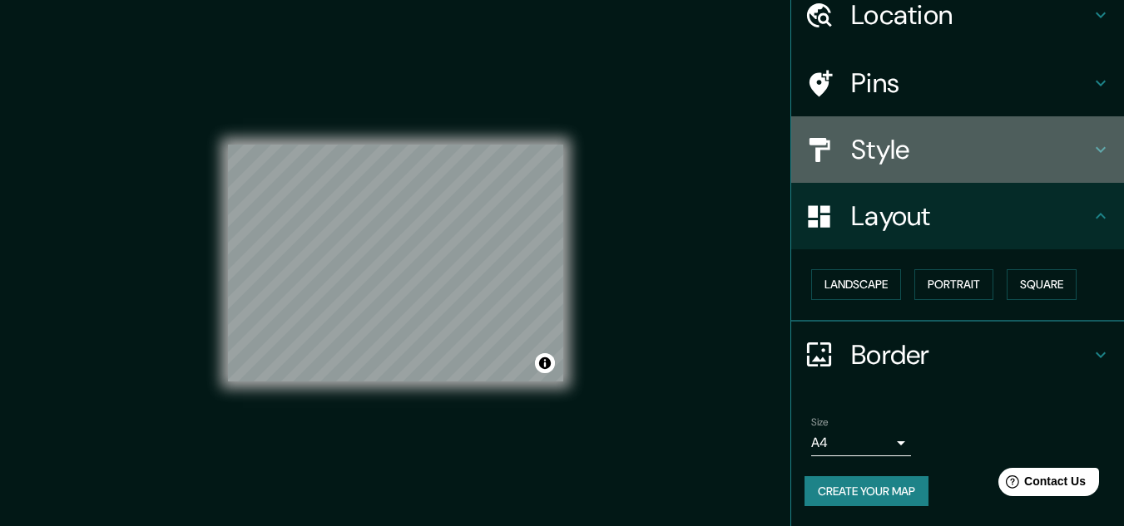
click at [1062, 161] on h4 "Style" at bounding box center [971, 149] width 240 height 33
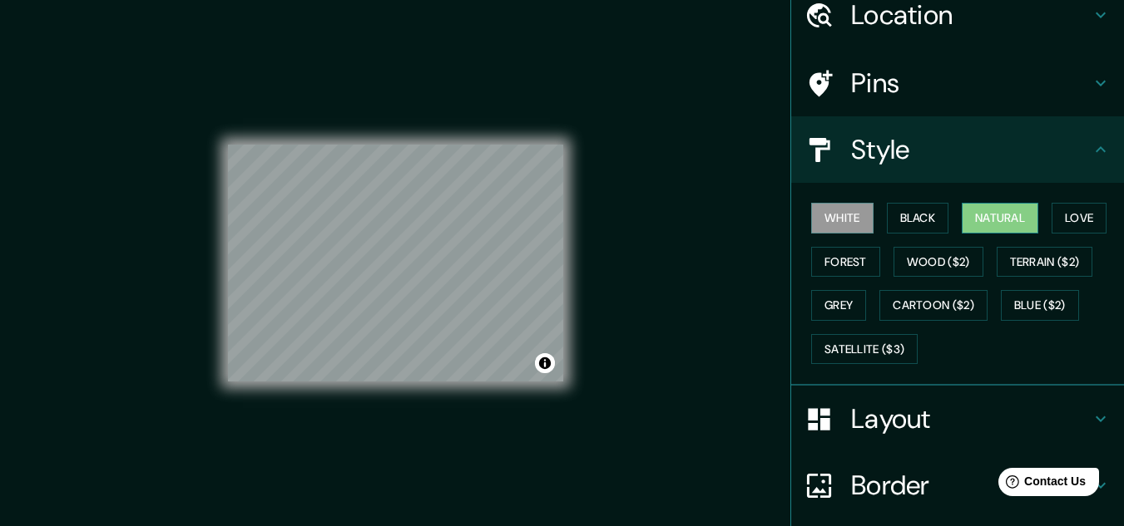
click at [981, 226] on button "Natural" at bounding box center [1000, 218] width 77 height 31
click at [826, 215] on button "White" at bounding box center [842, 218] width 62 height 31
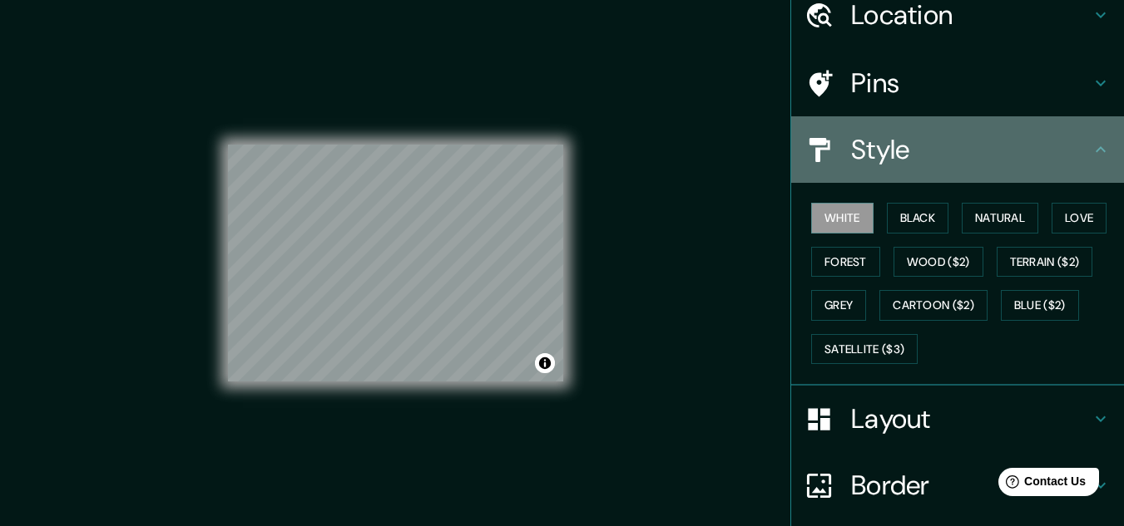
click at [1095, 150] on icon at bounding box center [1100, 149] width 10 height 6
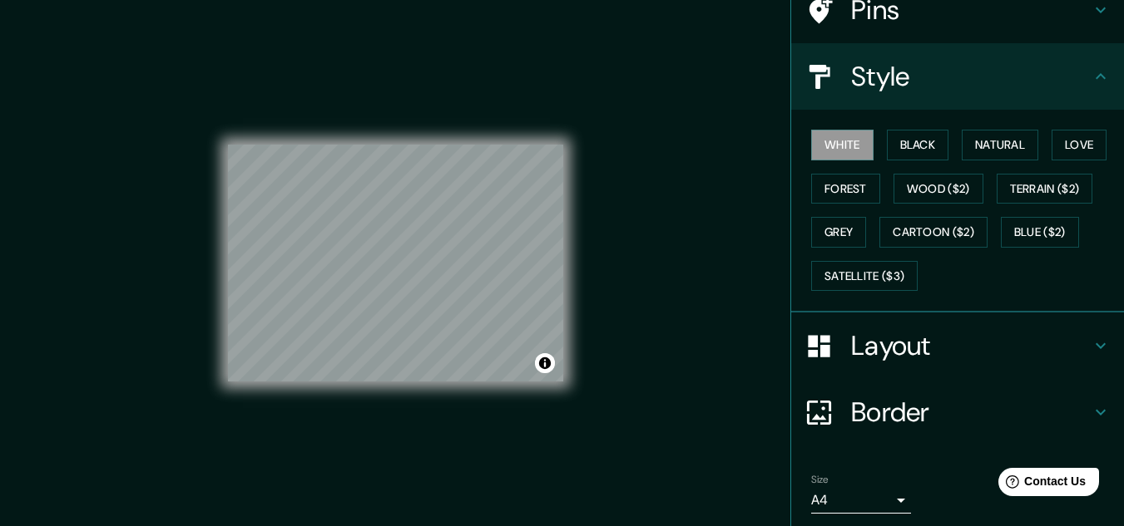
scroll to position [203, 0]
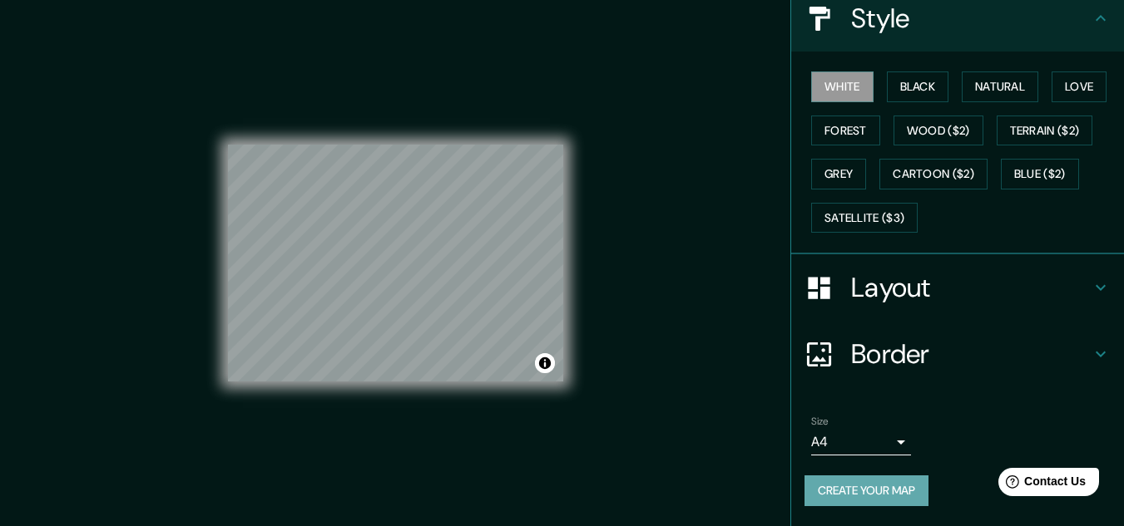
click at [870, 490] on button "Create your map" at bounding box center [866, 491] width 124 height 31
